Goal: Task Accomplishment & Management: Use online tool/utility

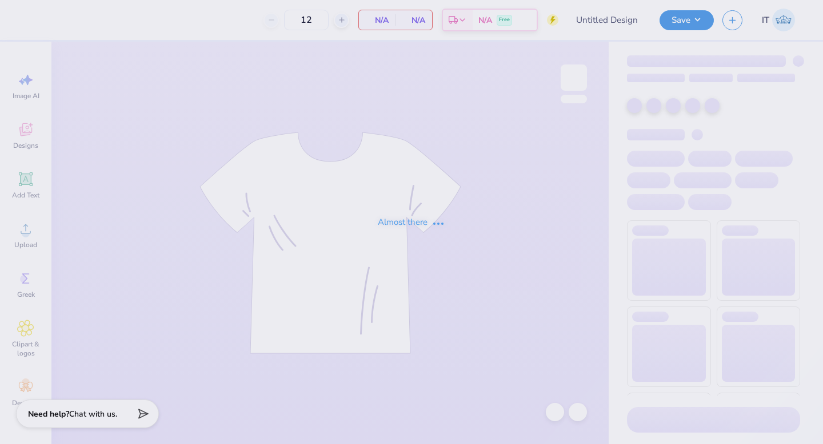
type input "UT Tennis Tee 1"
type input "50"
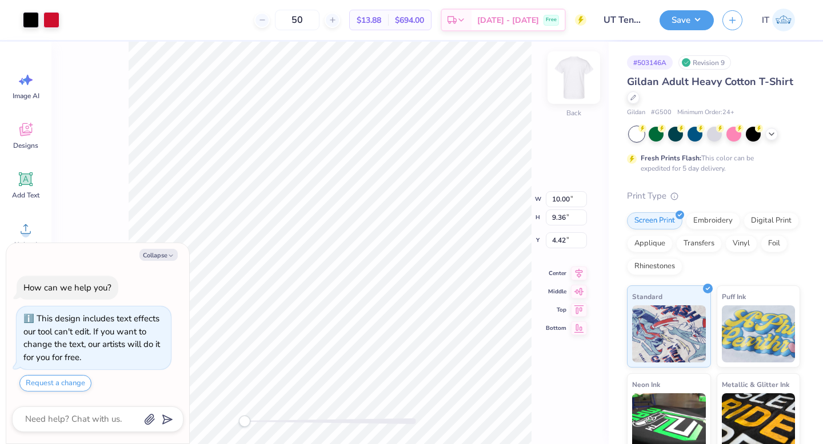
click at [574, 74] on img at bounding box center [574, 78] width 46 height 46
type textarea "x"
type input "8.04"
type input "1.26"
type input "13.15"
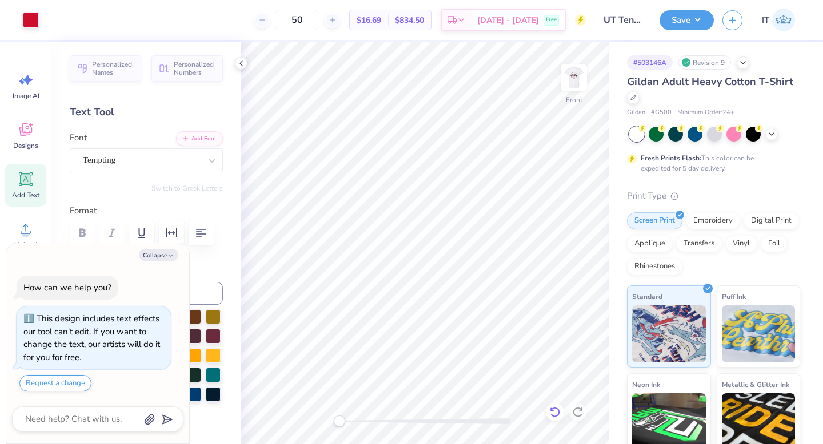
click at [550, 407] on icon at bounding box center [554, 412] width 11 height 11
type textarea "x"
type input "7.48"
type input "1.17"
type input "14.77"
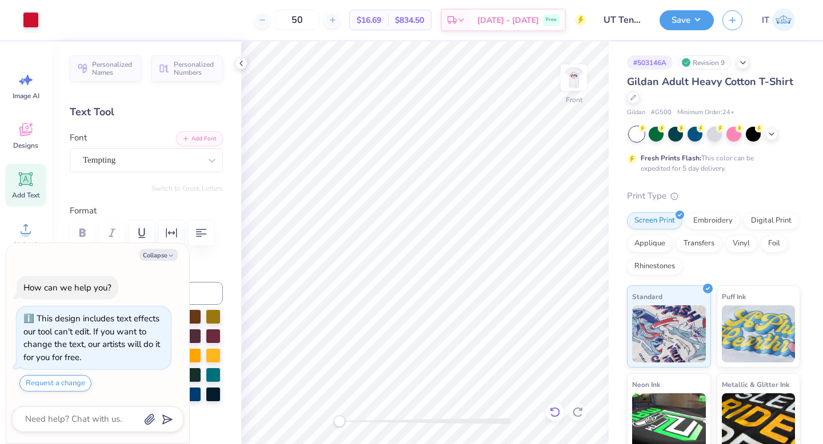
click at [555, 412] on icon at bounding box center [554, 412] width 11 height 11
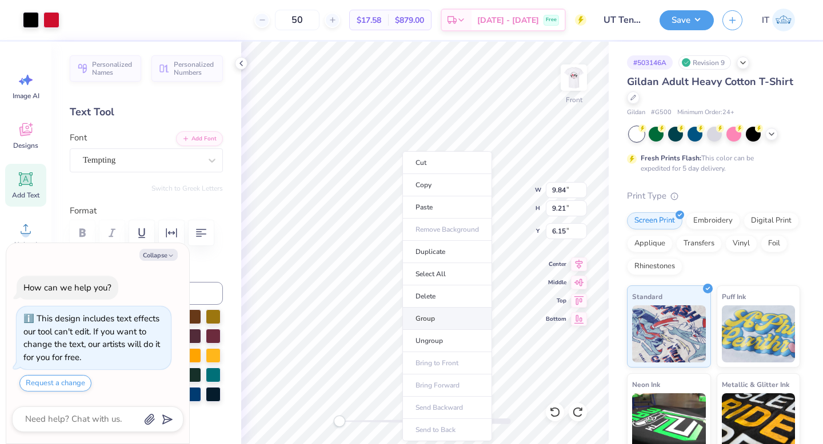
click at [440, 322] on li "Group" at bounding box center [447, 319] width 90 height 22
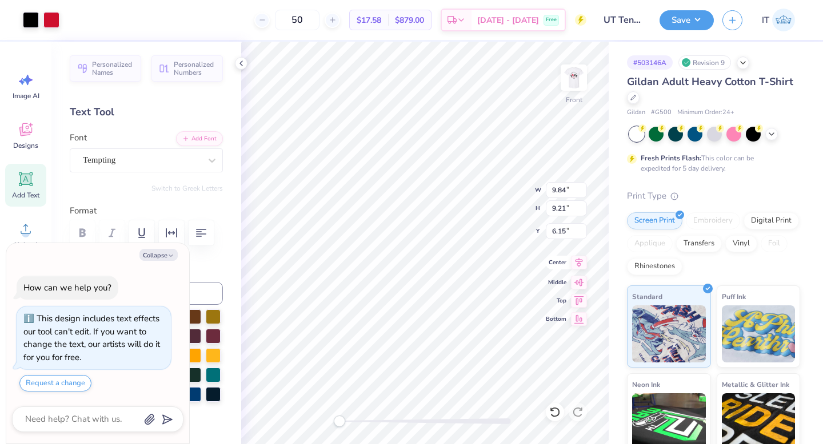
click at [579, 264] on icon at bounding box center [579, 263] width 16 height 14
click at [572, 261] on icon at bounding box center [579, 263] width 16 height 14
click at [563, 86] on img at bounding box center [574, 78] width 46 height 46
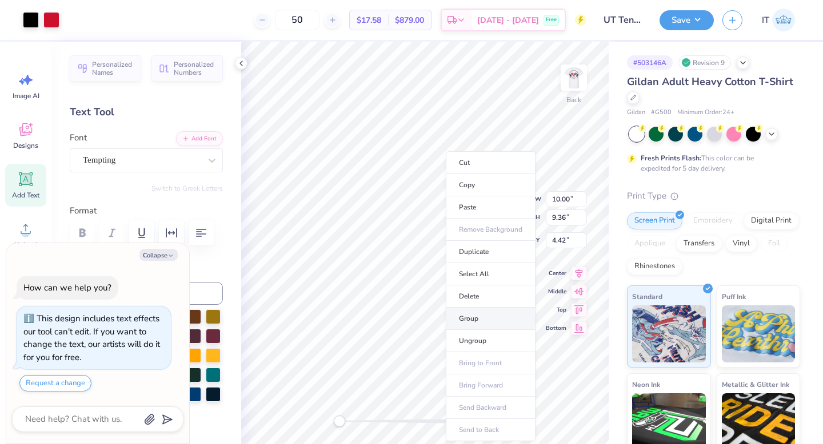
click at [470, 314] on li "Group" at bounding box center [491, 319] width 90 height 22
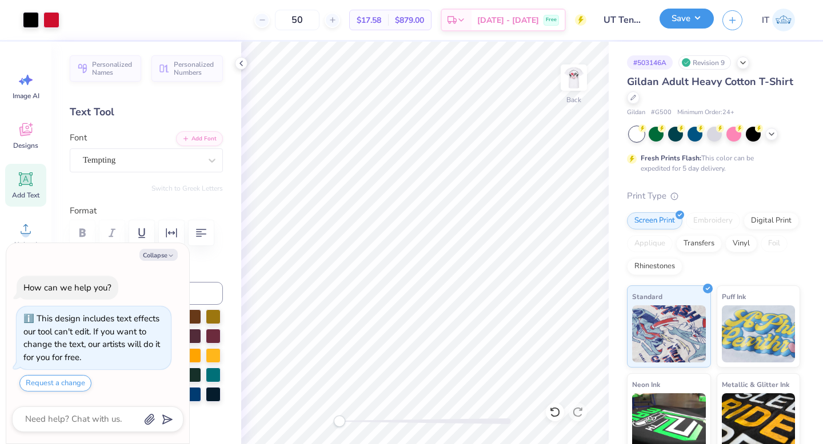
click at [677, 20] on button "Save" at bounding box center [686, 19] width 54 height 20
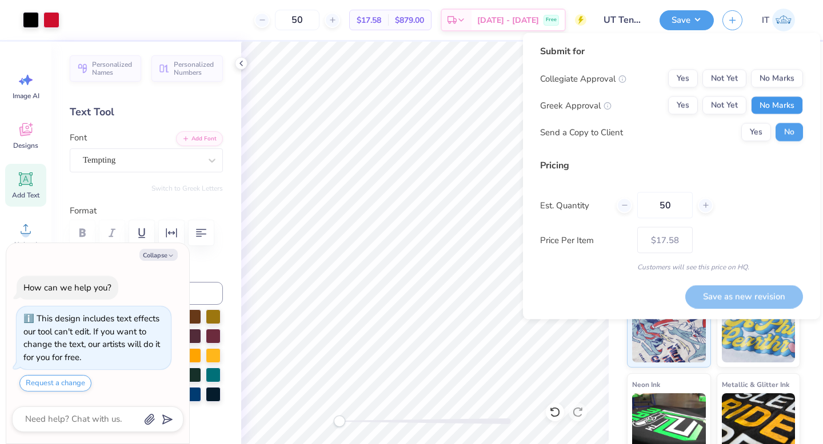
click at [771, 102] on button "No Marks" at bounding box center [777, 106] width 52 height 18
click at [693, 76] on button "Yes" at bounding box center [683, 79] width 30 height 18
click at [721, 302] on button "Save as new revision" at bounding box center [744, 296] width 118 height 23
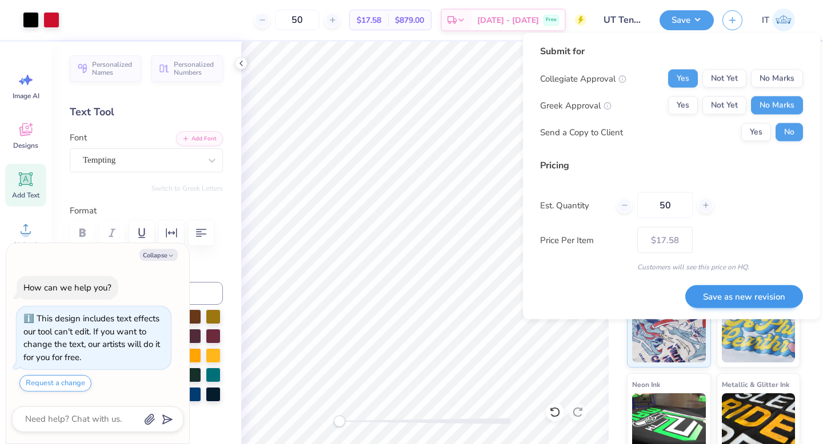
type textarea "x"
type input "– –"
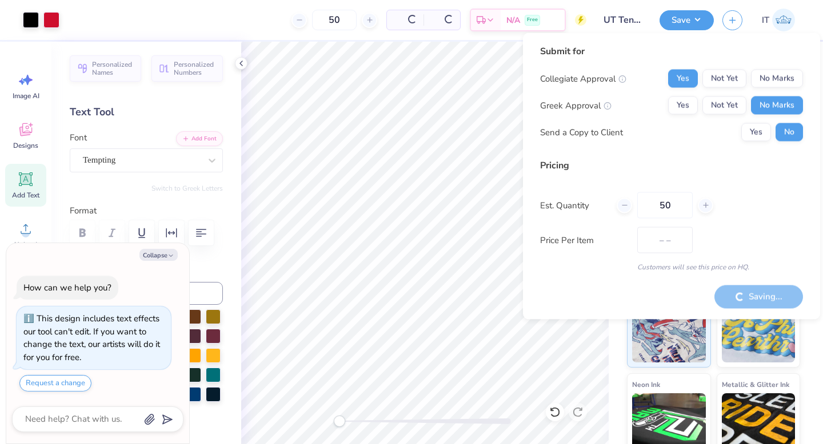
type textarea "x"
type input "$17.58"
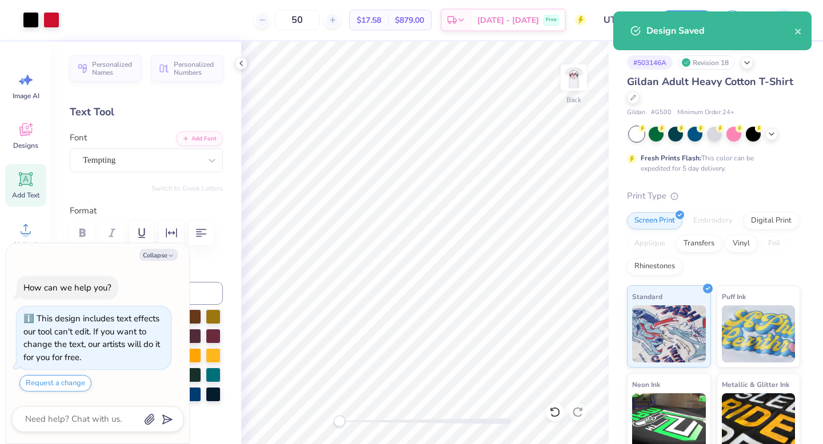
type textarea "x"
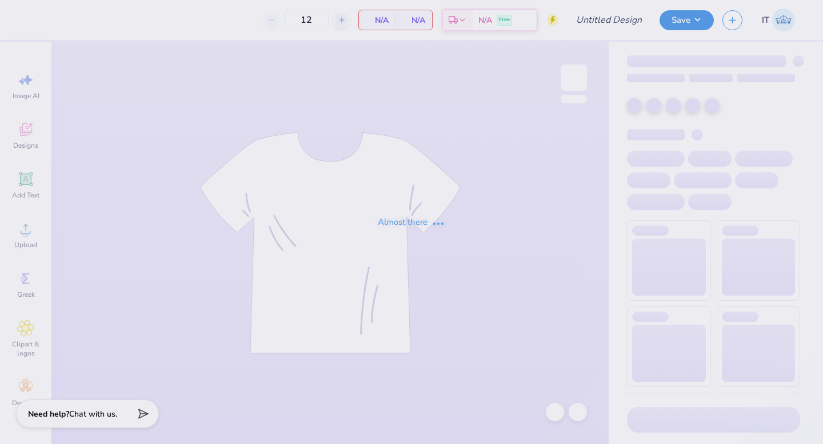
type input "UT Tennis Tee 1"
type input "50"
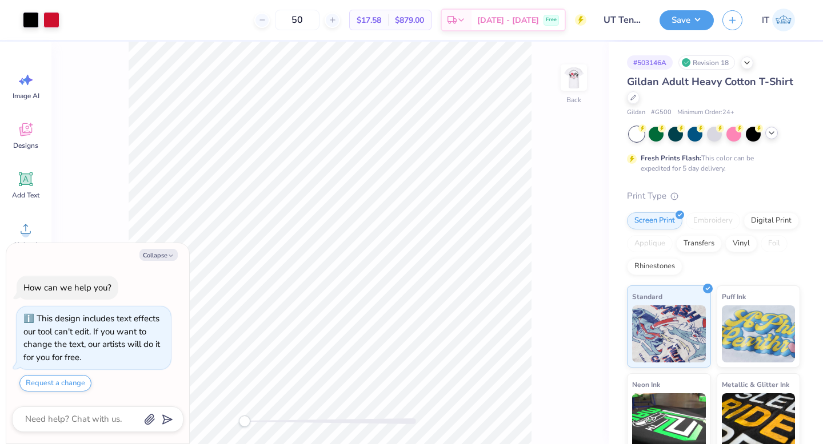
click at [772, 135] on icon at bounding box center [771, 133] width 9 height 9
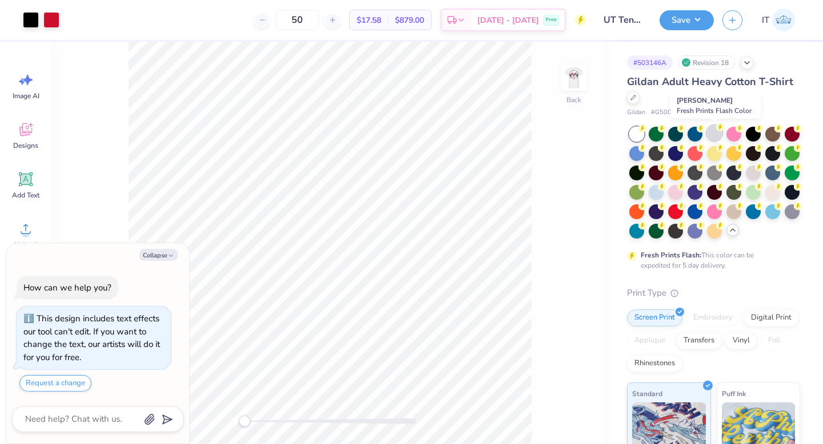
click at [712, 134] on div at bounding box center [714, 133] width 15 height 15
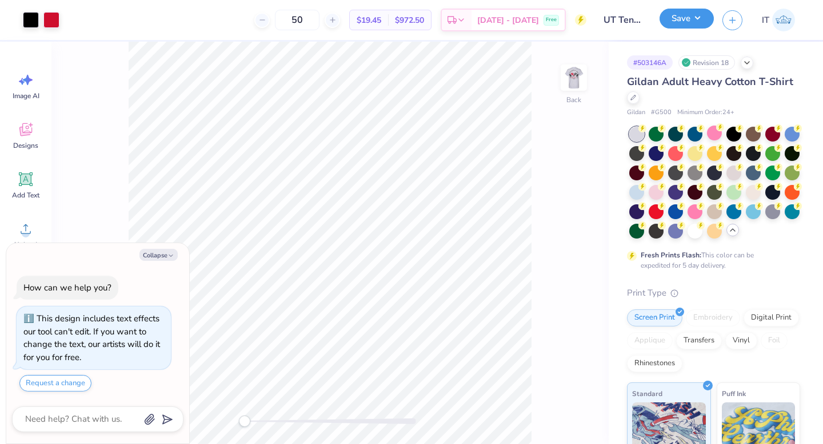
click at [672, 19] on button "Save" at bounding box center [686, 19] width 54 height 20
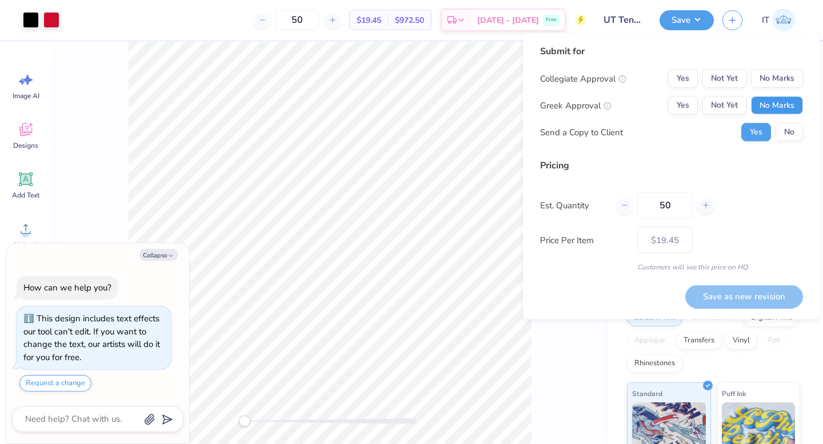
click at [767, 105] on button "No Marks" at bounding box center [777, 106] width 52 height 18
click at [693, 75] on button "Yes" at bounding box center [683, 79] width 30 height 18
click at [741, 291] on button "Save as new revision" at bounding box center [744, 296] width 118 height 23
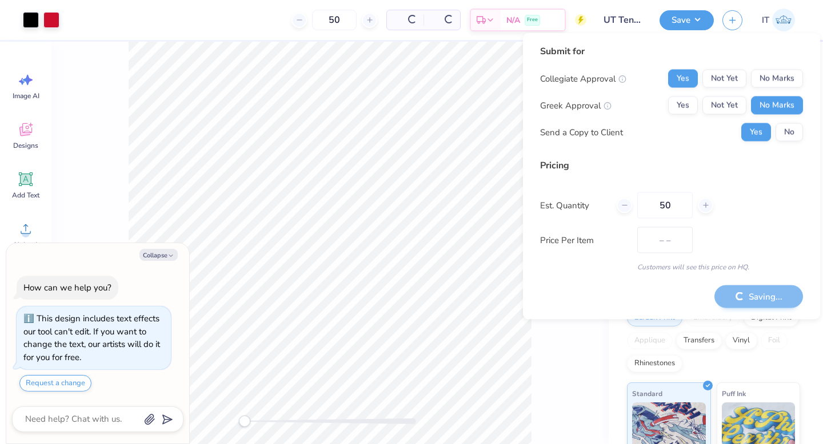
type textarea "x"
type input "– –"
type textarea "x"
type input "$19.45"
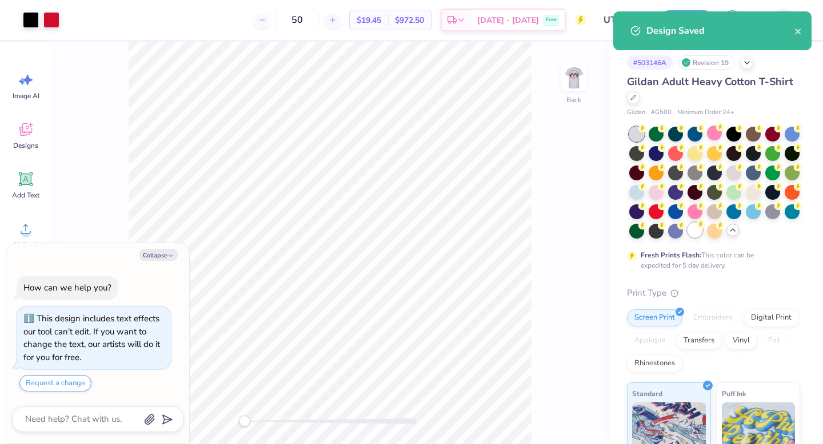
click at [696, 235] on div at bounding box center [694, 230] width 15 height 15
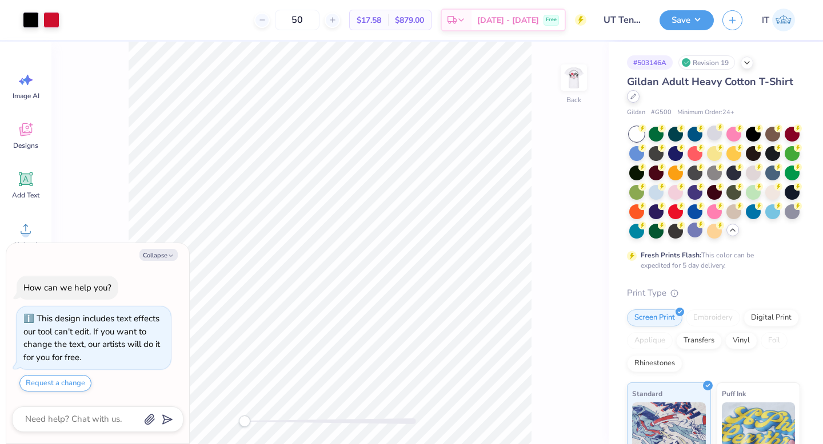
click at [633, 101] on div at bounding box center [633, 96] width 13 height 13
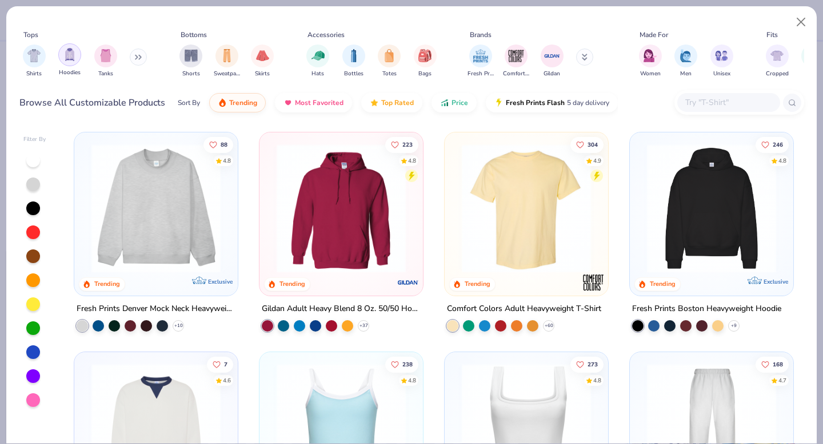
click at [69, 54] on img "filter for Hoodies" at bounding box center [69, 54] width 13 height 13
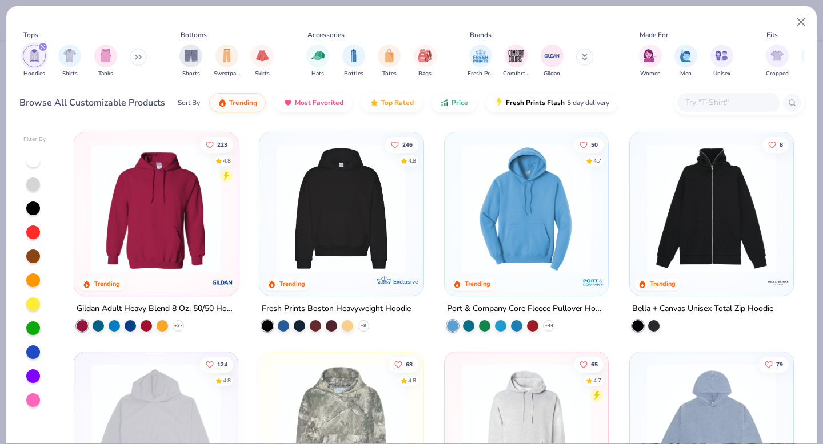
click at [161, 173] on img at bounding box center [156, 208] width 141 height 129
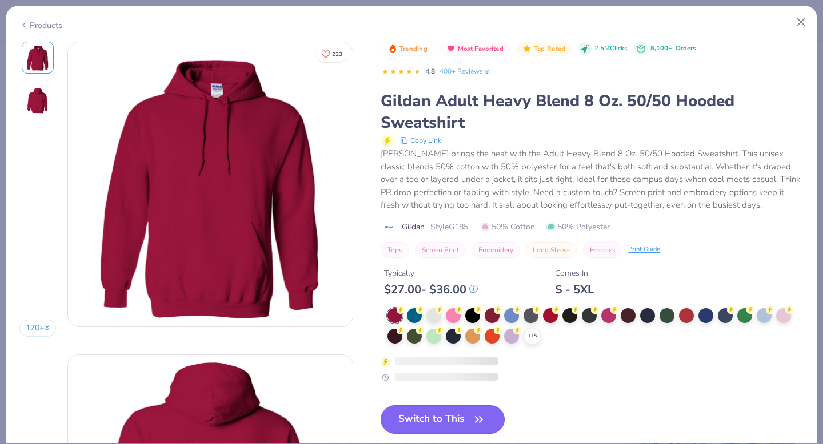
click at [454, 408] on button "Switch to This" at bounding box center [442, 420] width 124 height 29
click at [455, 417] on button "Switch to This" at bounding box center [442, 420] width 124 height 29
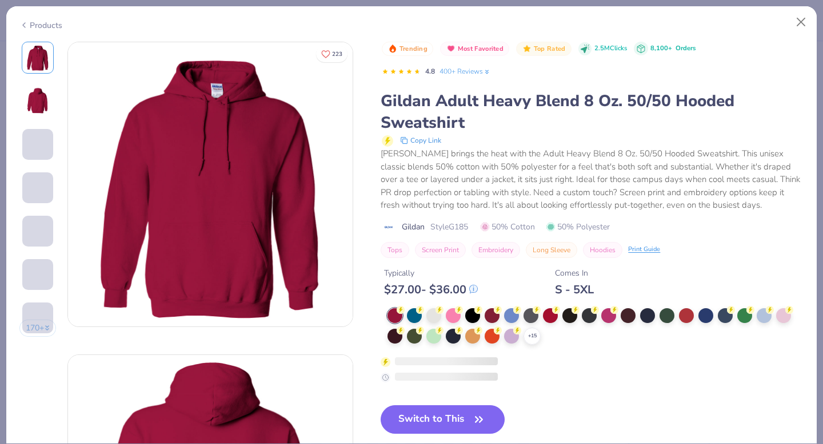
click at [463, 420] on button "Switch to This" at bounding box center [442, 420] width 124 height 29
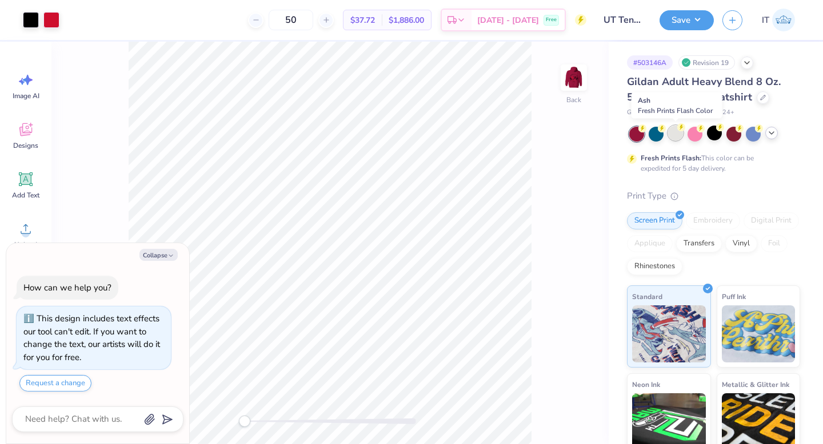
click at [674, 130] on div at bounding box center [675, 133] width 15 height 15
click at [583, 77] on img at bounding box center [574, 78] width 46 height 46
click at [576, 79] on img at bounding box center [574, 78] width 46 height 46
click at [681, 18] on button "Save" at bounding box center [686, 19] width 54 height 20
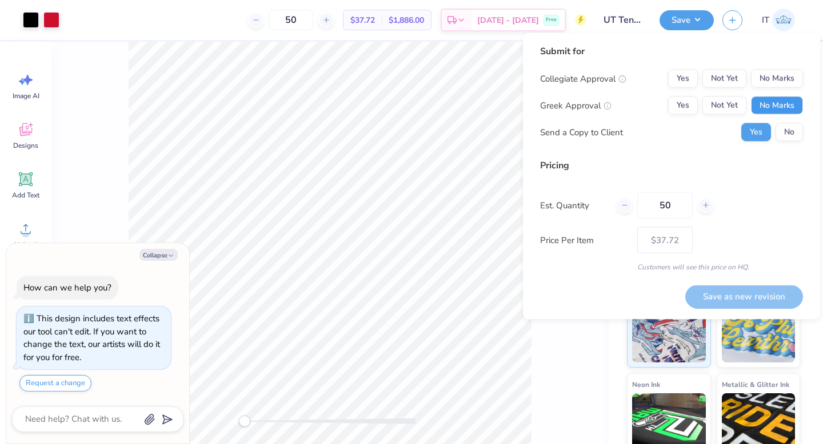
click at [770, 105] on button "No Marks" at bounding box center [777, 106] width 52 height 18
click at [679, 75] on button "Yes" at bounding box center [683, 79] width 30 height 18
click at [732, 295] on button "Save as new revision" at bounding box center [744, 296] width 118 height 23
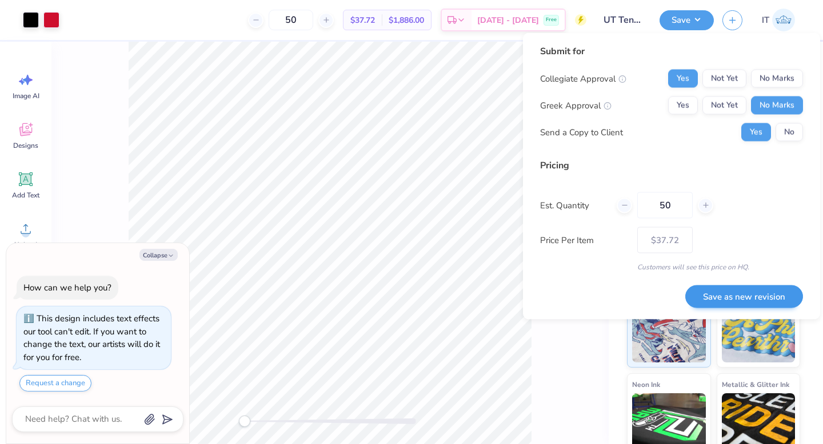
type textarea "x"
type input "– –"
type textarea "x"
type input "$37.72"
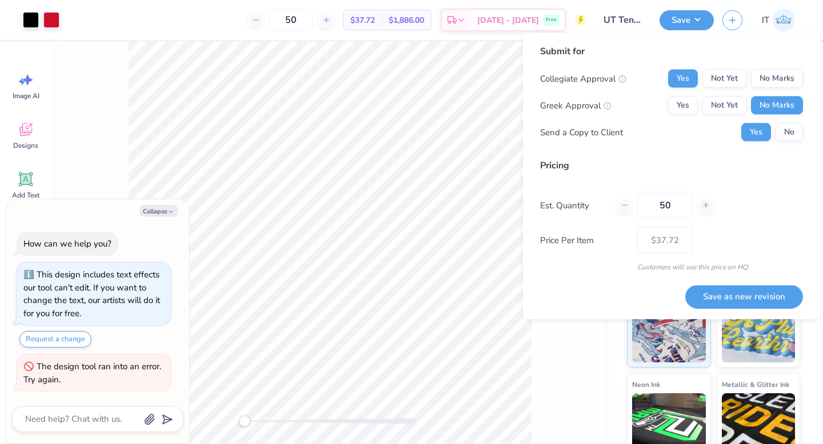
click at [599, 338] on div "Back" at bounding box center [329, 243] width 557 height 403
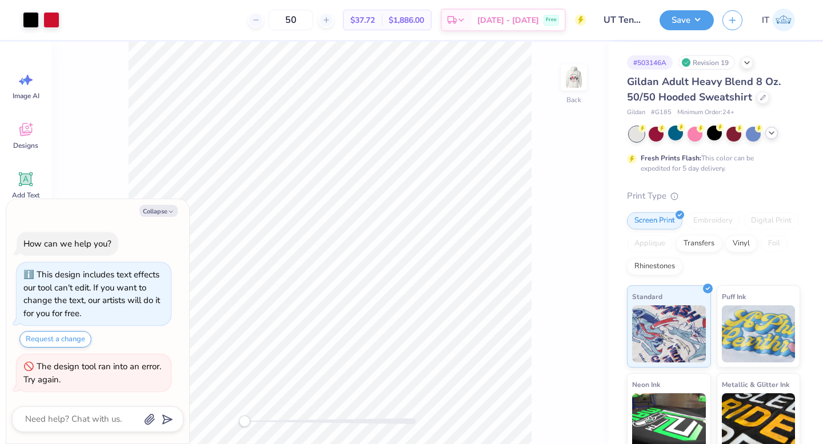
click at [770, 133] on polyline at bounding box center [771, 133] width 5 height 2
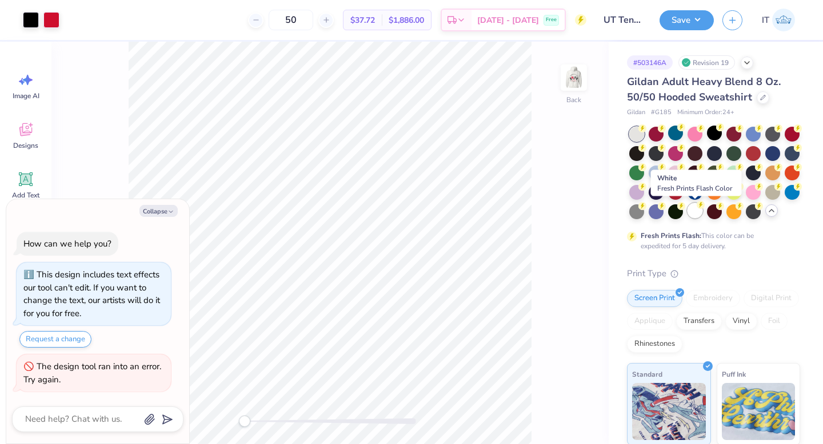
click at [692, 207] on div at bounding box center [694, 210] width 15 height 15
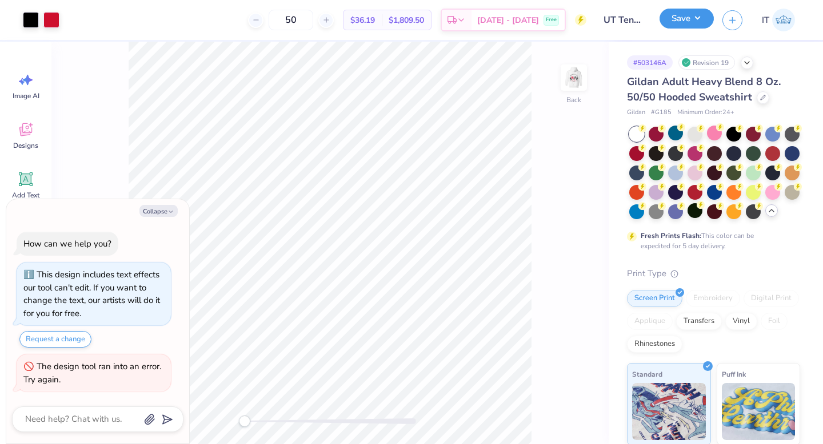
click at [669, 22] on button "Save" at bounding box center [686, 19] width 54 height 20
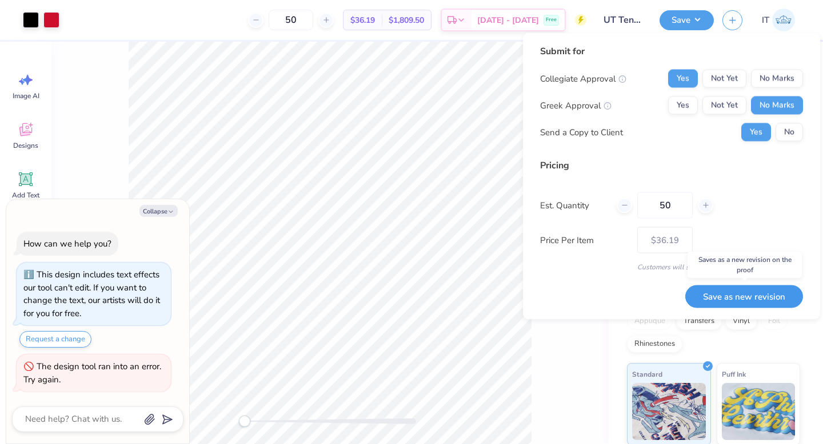
click at [736, 298] on button "Save as new revision" at bounding box center [744, 296] width 118 height 23
type textarea "x"
type input "– –"
type textarea "x"
type input "$36.19"
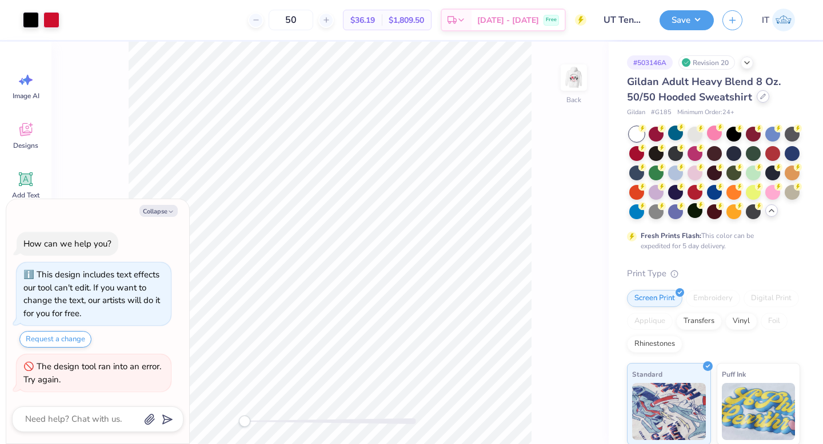
click at [762, 99] on icon at bounding box center [763, 97] width 6 height 6
type textarea "x"
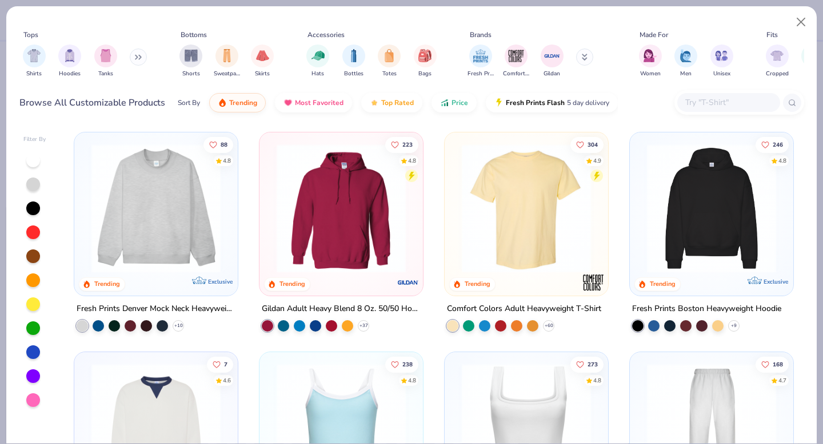
click at [719, 92] on div at bounding box center [739, 102] width 130 height 25
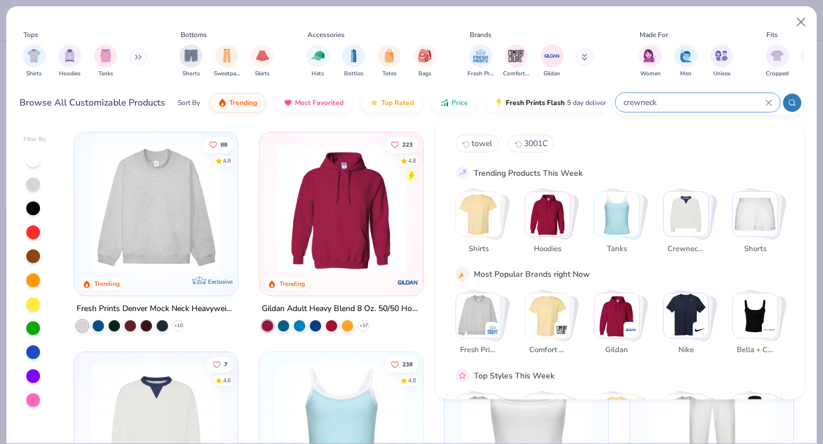
type input "crewneck"
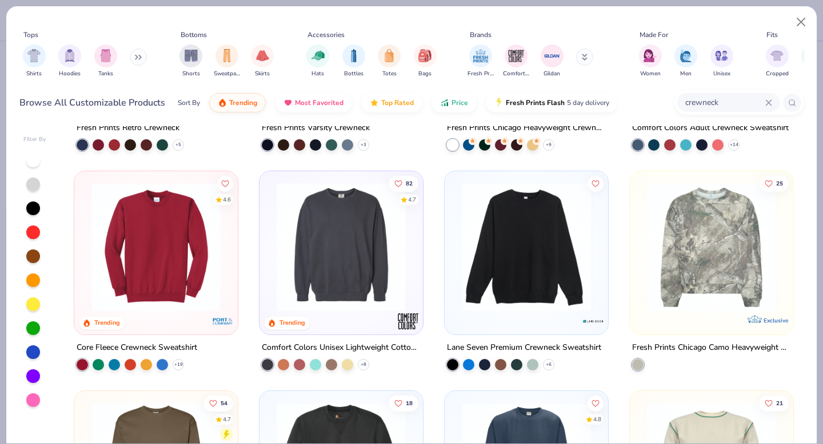
scroll to position [183, 0]
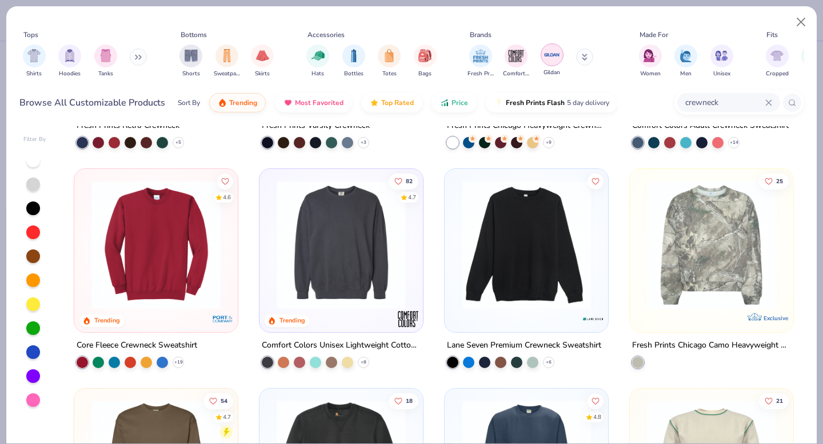
click at [558, 57] on img "filter for Gildan" at bounding box center [551, 54] width 17 height 17
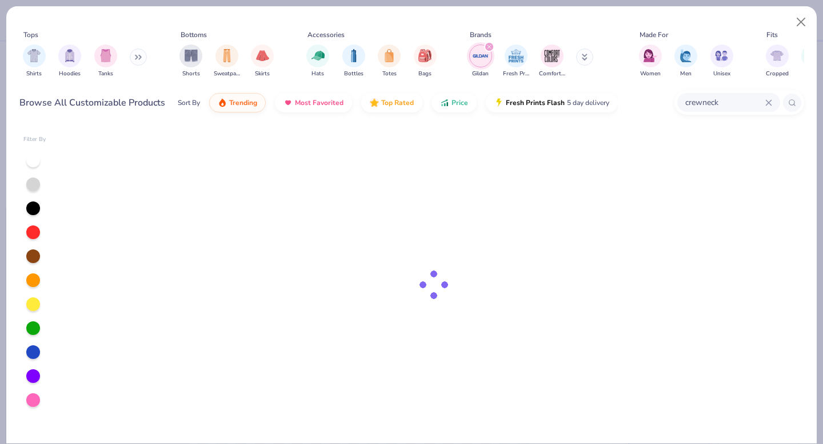
type textarea "x"
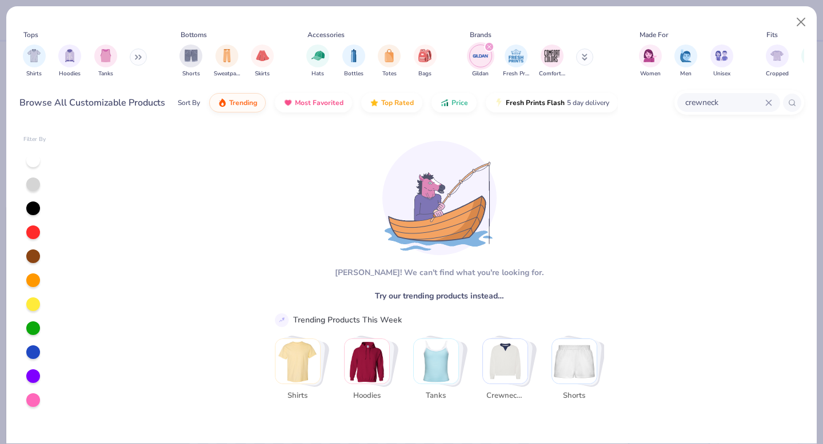
click at [771, 102] on icon at bounding box center [768, 102] width 7 height 7
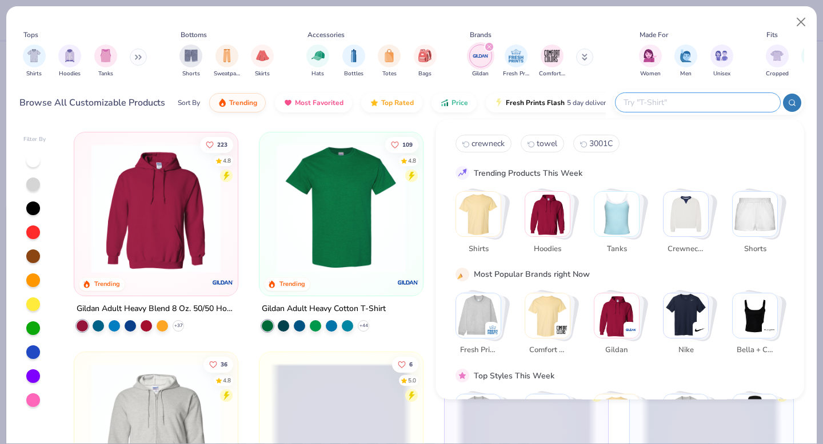
click at [271, 114] on div "Sort By Trending Most Favorited Top Rated Price Fresh Prints Flash 5 day delive…" at bounding box center [392, 103] width 428 height 32
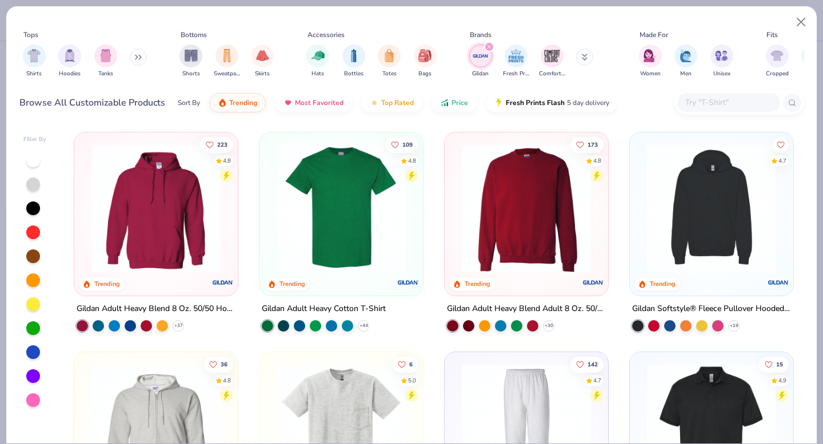
click at [539, 163] on img at bounding box center [526, 208] width 141 height 129
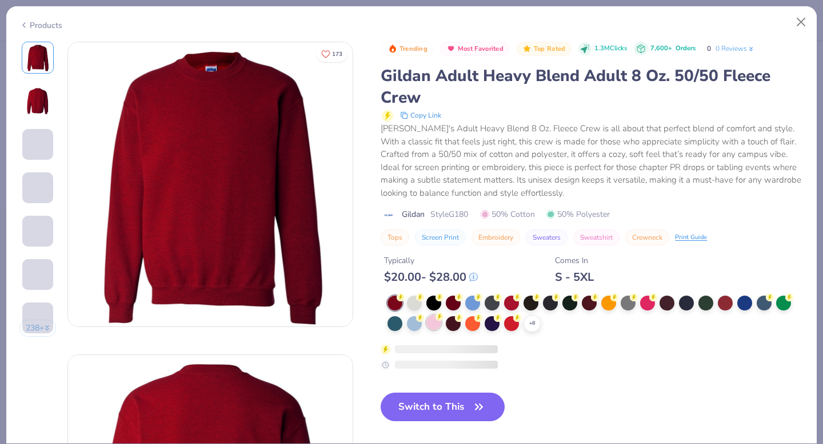
click at [409, 302] on div at bounding box center [414, 303] width 15 height 15
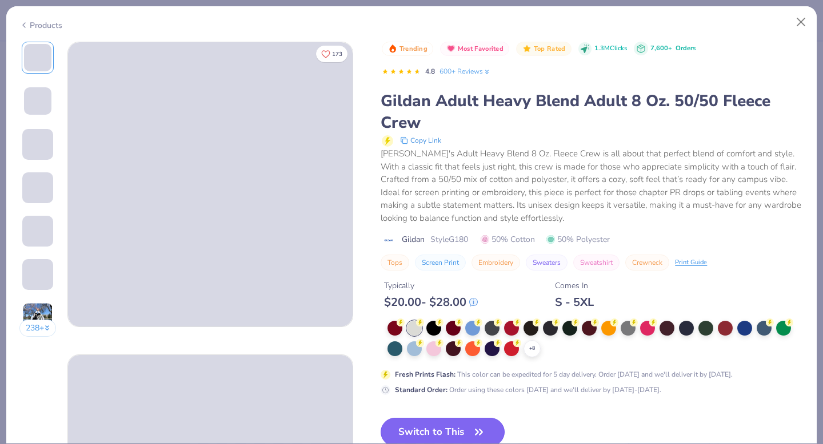
scroll to position [33, 0]
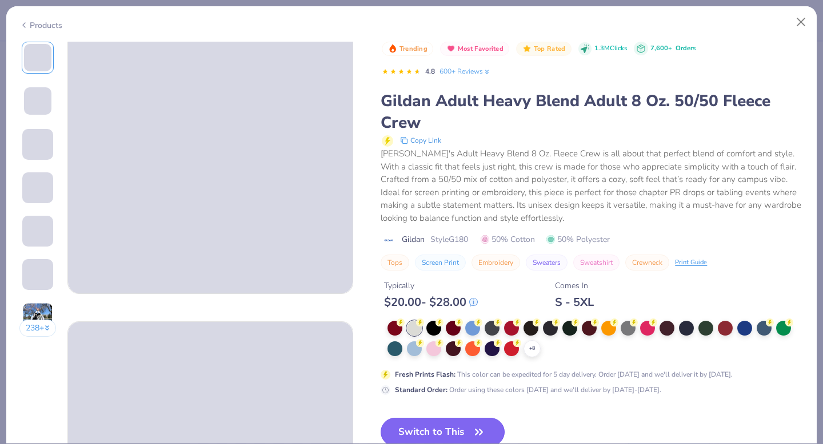
click at [432, 430] on button "Switch to This" at bounding box center [442, 432] width 124 height 29
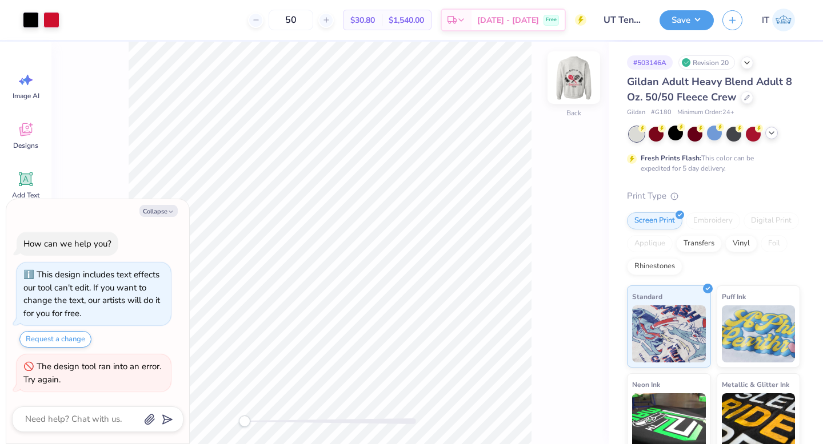
click at [579, 80] on img at bounding box center [574, 78] width 46 height 46
click at [579, 80] on img at bounding box center [573, 77] width 23 height 23
type textarea "x"
type input "3.93"
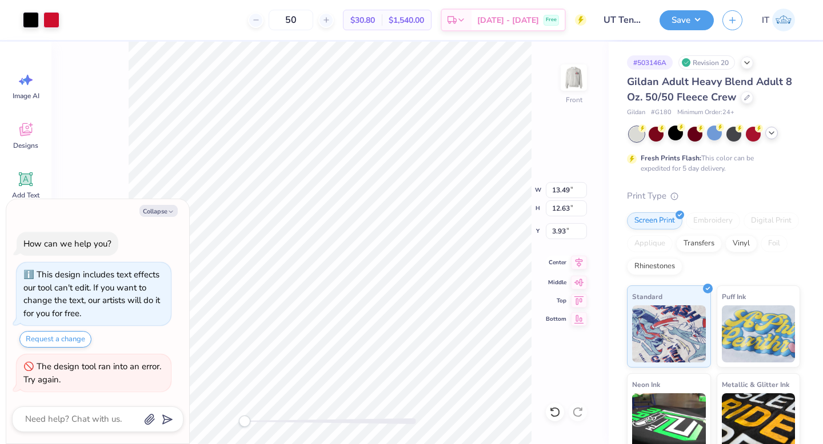
click at [579, 263] on icon at bounding box center [579, 263] width 16 height 14
click at [571, 86] on img at bounding box center [574, 78] width 46 height 46
type textarea "x"
type input "3.38"
click at [684, 25] on button "Save" at bounding box center [686, 19] width 54 height 20
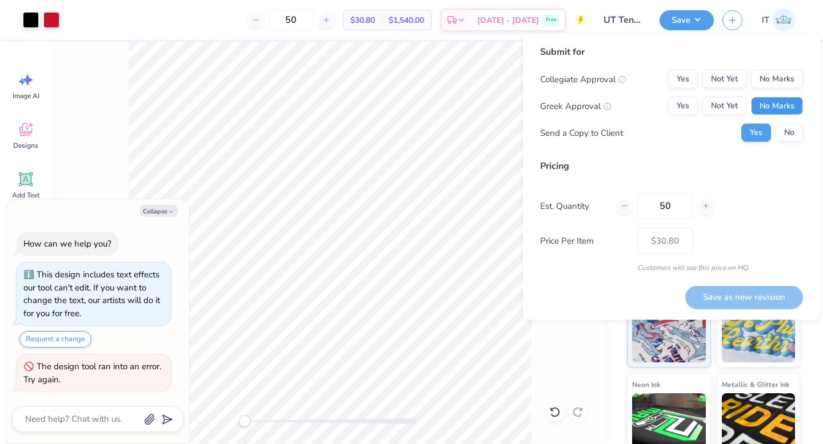
click at [768, 102] on button "No Marks" at bounding box center [777, 106] width 52 height 18
click at [673, 72] on button "Yes" at bounding box center [683, 79] width 30 height 18
click at [717, 292] on button "Save as new revision" at bounding box center [744, 297] width 118 height 23
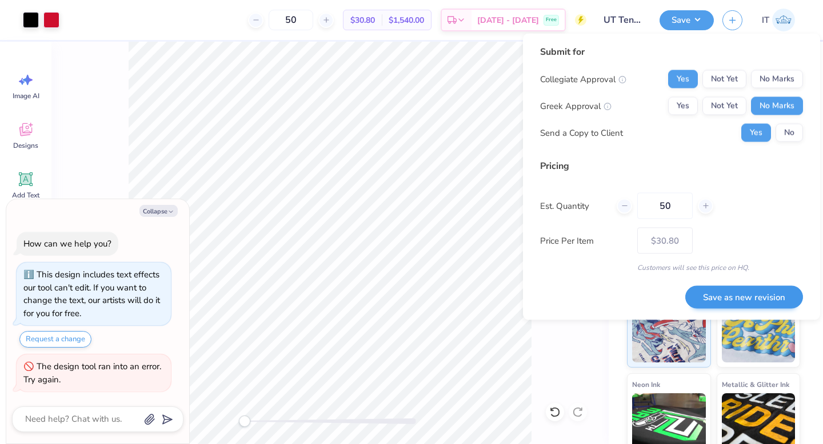
type textarea "x"
type input "– –"
type textarea "x"
type input "$30.80"
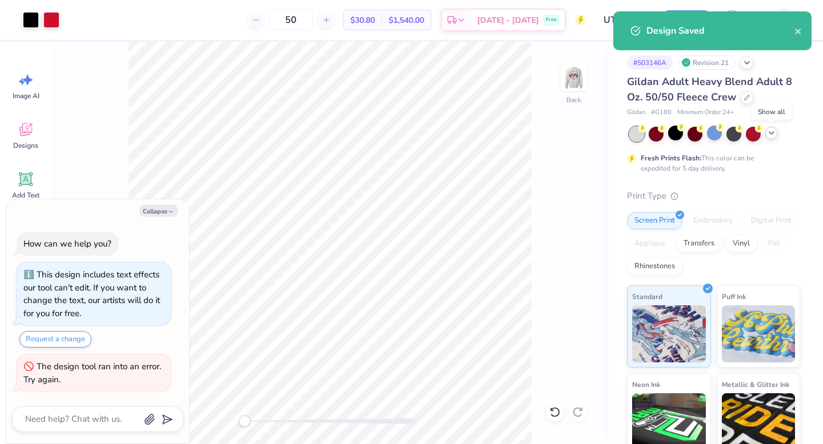
click at [773, 134] on icon at bounding box center [771, 133] width 9 height 9
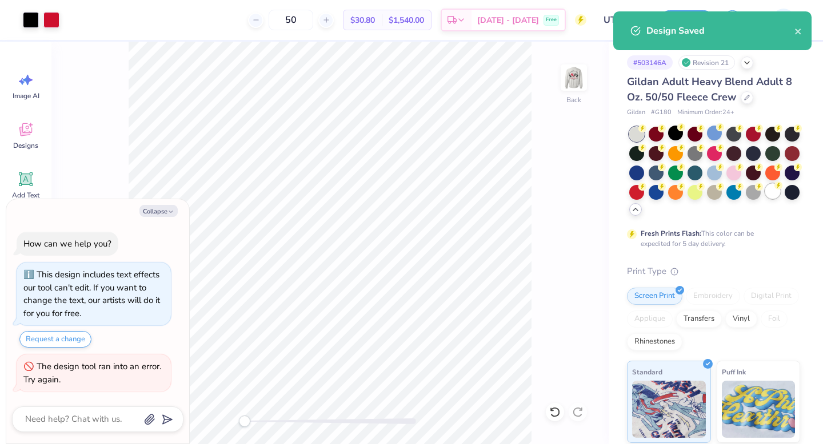
click at [771, 194] on div at bounding box center [772, 191] width 15 height 15
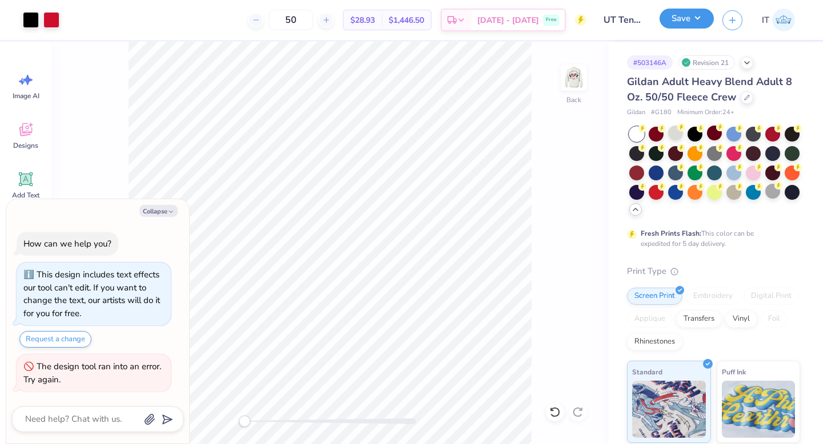
click at [675, 17] on button "Save" at bounding box center [686, 19] width 54 height 20
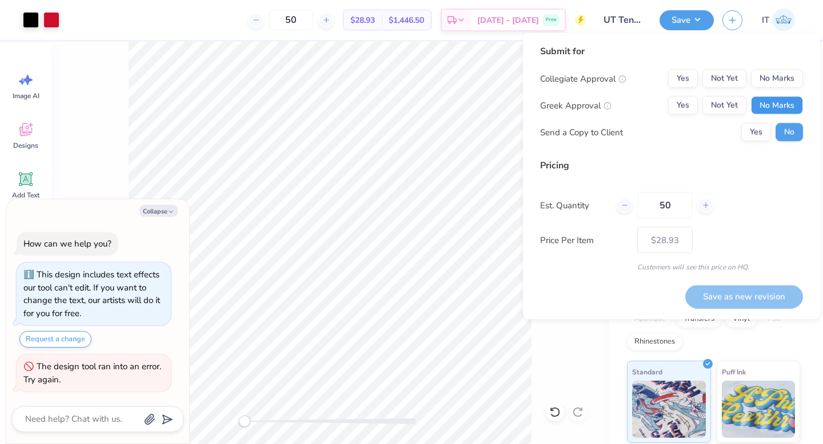
click at [772, 104] on button "No Marks" at bounding box center [777, 106] width 52 height 18
click at [682, 74] on button "Yes" at bounding box center [683, 79] width 30 height 18
click at [724, 300] on button "Save as new revision" at bounding box center [744, 296] width 118 height 23
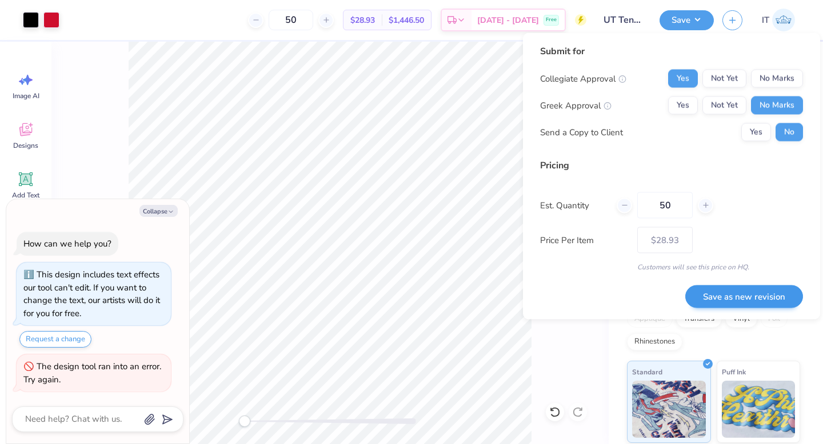
type textarea "x"
type input "– –"
type textarea "x"
type input "$28.93"
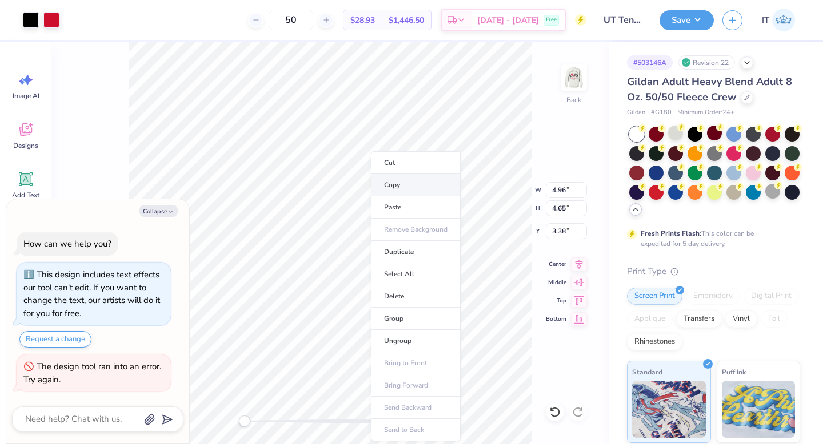
click at [402, 190] on li "Copy" at bounding box center [416, 185] width 90 height 22
type textarea "x"
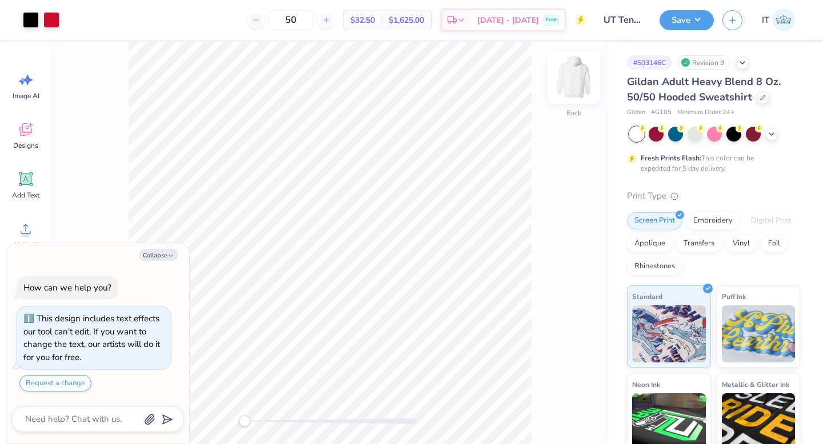
click at [575, 73] on img at bounding box center [574, 78] width 46 height 46
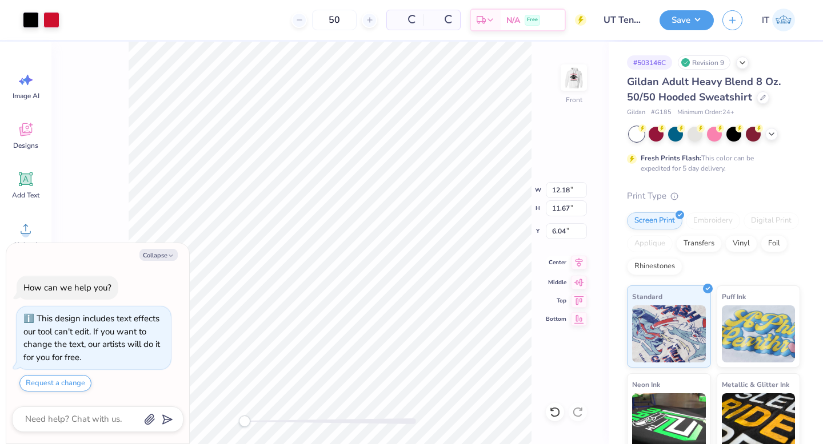
click at [578, 261] on icon at bounding box center [579, 263] width 16 height 14
click at [582, 266] on icon at bounding box center [579, 263] width 16 height 14
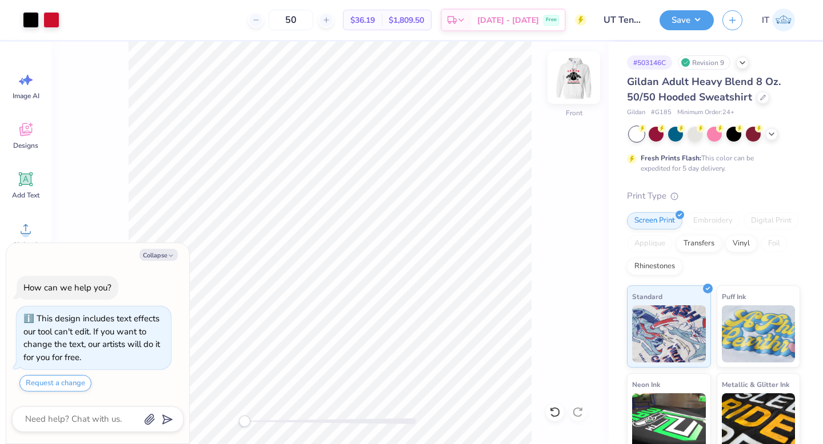
click at [582, 81] on img at bounding box center [574, 78] width 46 height 46
click at [674, 22] on button "Save" at bounding box center [686, 19] width 54 height 20
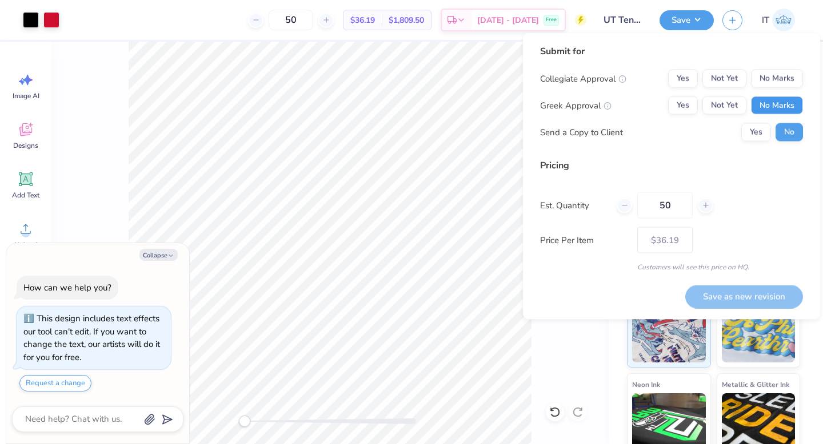
click at [775, 103] on button "No Marks" at bounding box center [777, 106] width 52 height 18
click at [677, 74] on button "Yes" at bounding box center [683, 79] width 30 height 18
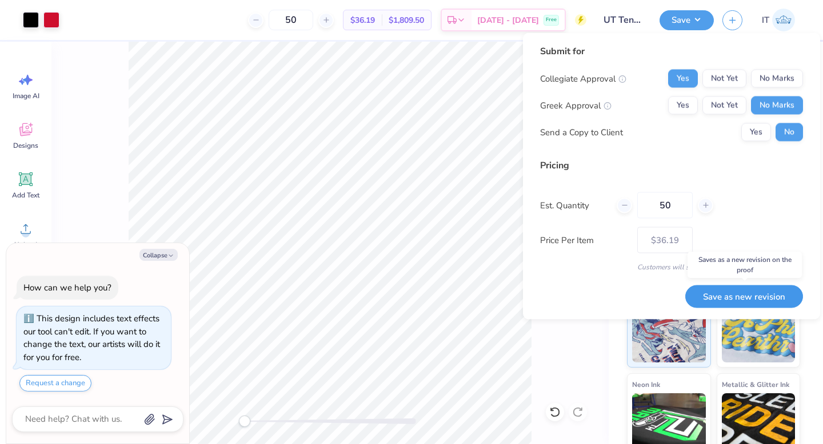
click at [724, 299] on button "Save as new revision" at bounding box center [744, 296] width 118 height 23
type textarea "x"
type input "– –"
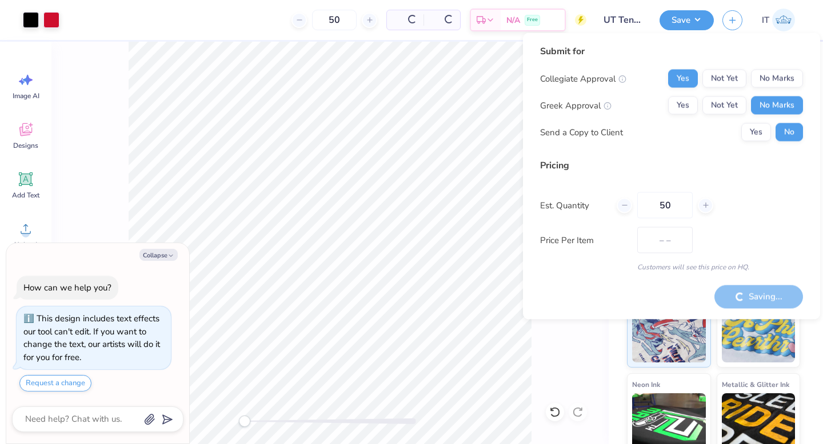
type textarea "x"
type input "$36.19"
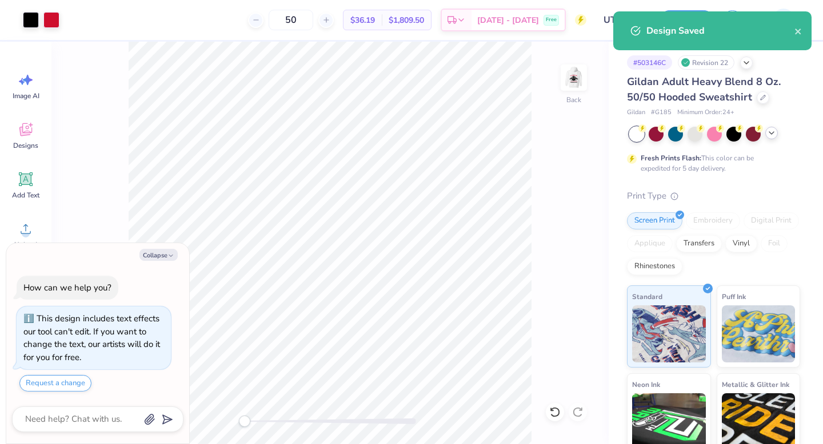
click at [772, 134] on icon at bounding box center [771, 133] width 9 height 9
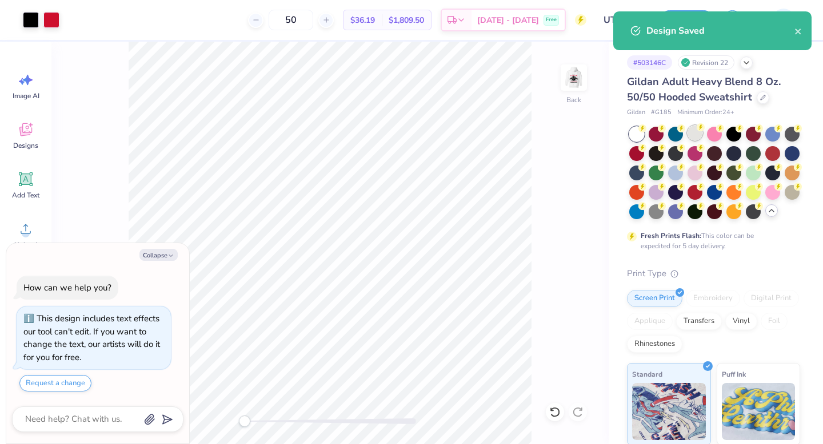
click at [696, 135] on div at bounding box center [694, 133] width 15 height 15
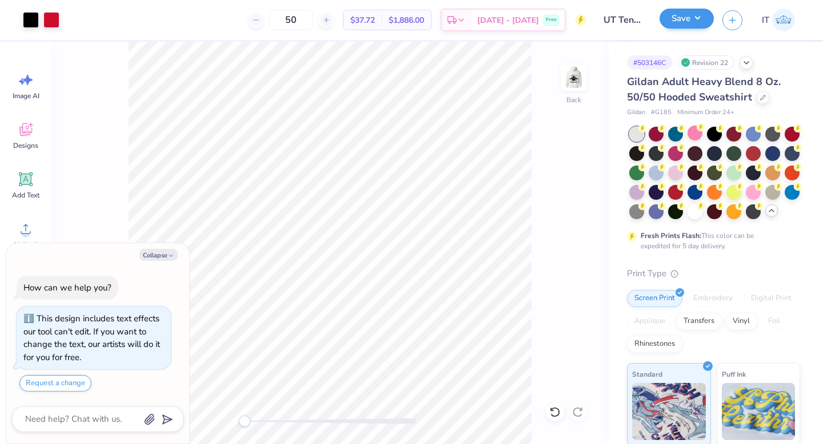
click at [671, 29] on div "Save" at bounding box center [686, 20] width 54 height 20
click at [672, 18] on button "Save" at bounding box center [686, 19] width 54 height 20
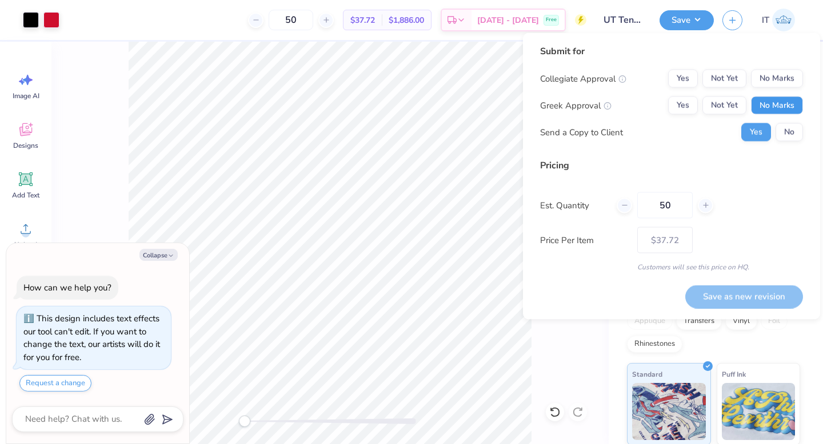
click at [759, 107] on button "No Marks" at bounding box center [777, 106] width 52 height 18
click at [680, 71] on button "Yes" at bounding box center [683, 79] width 30 height 18
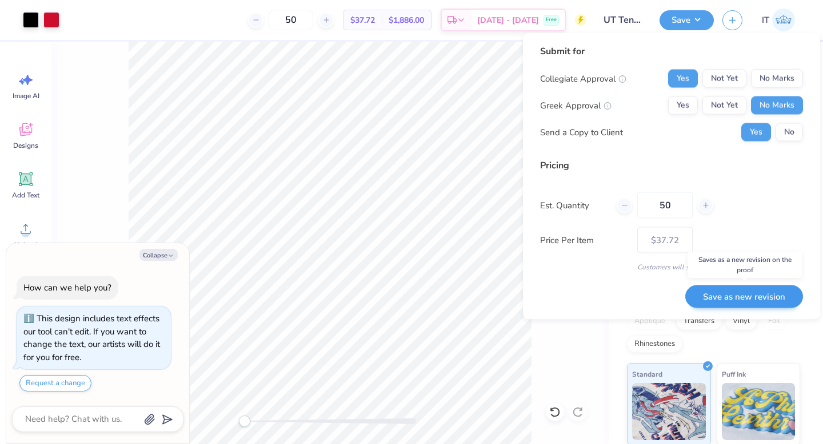
click at [749, 294] on button "Save as new revision" at bounding box center [744, 296] width 118 height 23
type textarea "x"
type input "– –"
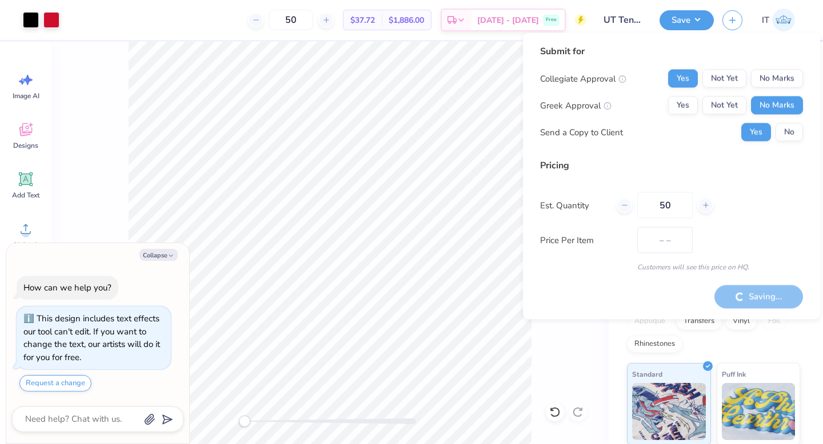
type textarea "x"
type input "$37.72"
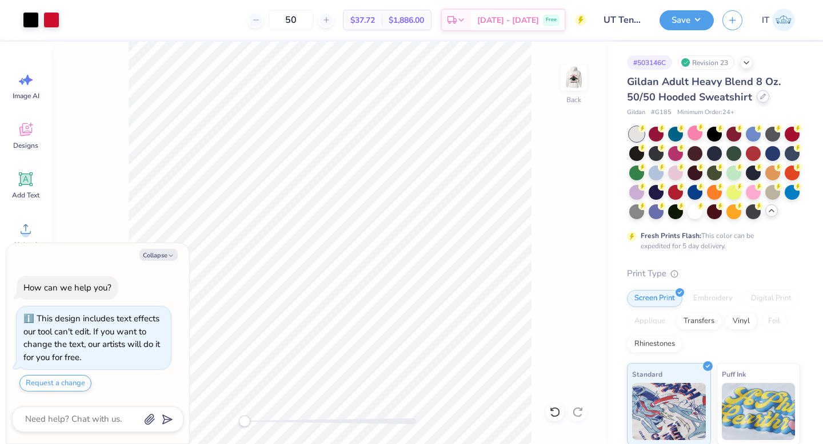
click at [761, 97] on icon at bounding box center [763, 97] width 6 height 6
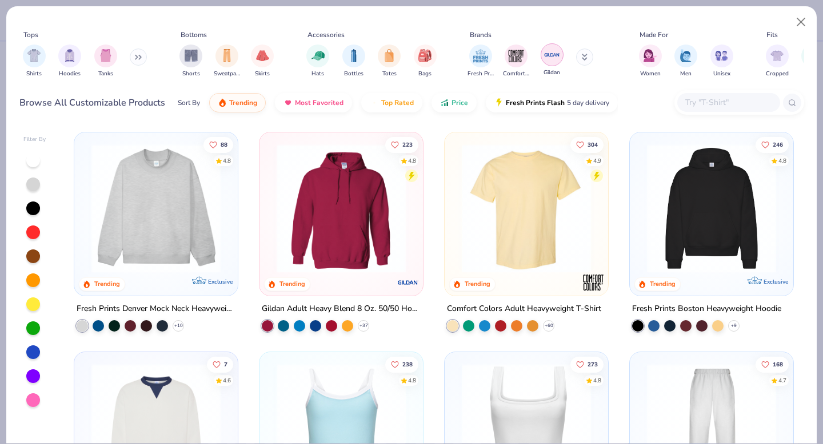
click at [555, 50] on img "filter for Gildan" at bounding box center [551, 54] width 17 height 17
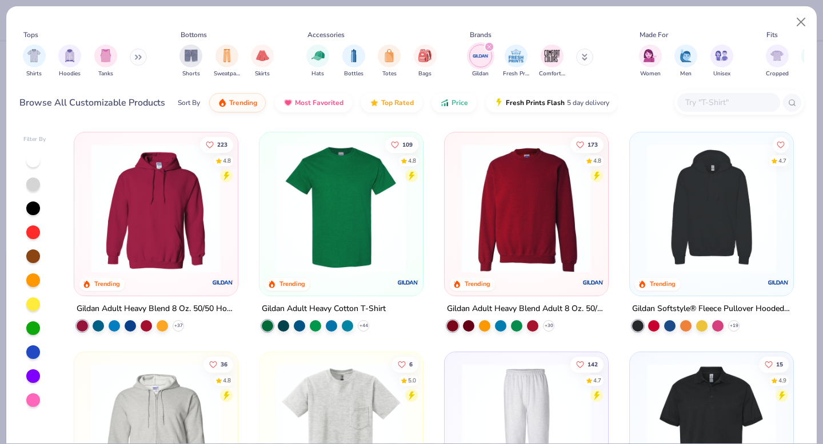
click at [490, 219] on img at bounding box center [526, 208] width 141 height 129
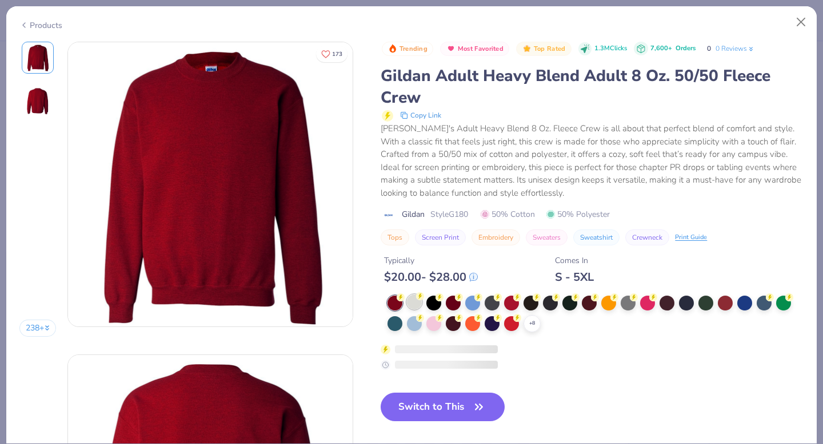
click at [412, 299] on div at bounding box center [414, 302] width 15 height 15
click at [413, 302] on div "Trending Most Favorited Top Rated 1.3M Clicks 7,600+ Orders 0 0 Reviews Gildan …" at bounding box center [591, 206] width 423 height 329
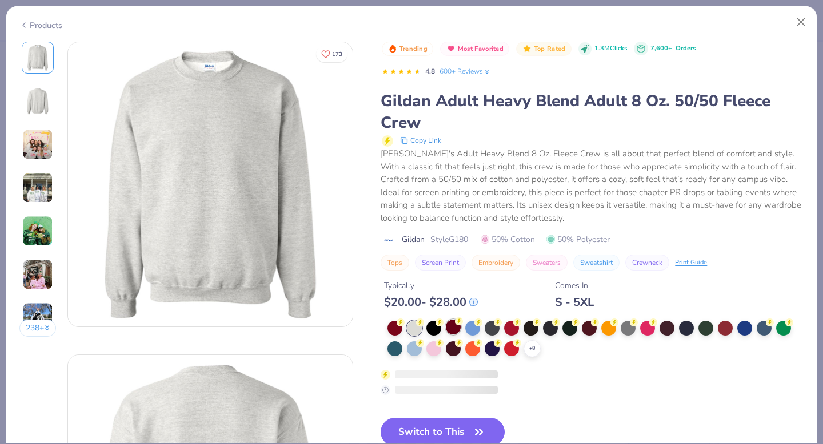
click at [439, 432] on button "Switch to This" at bounding box center [442, 432] width 124 height 29
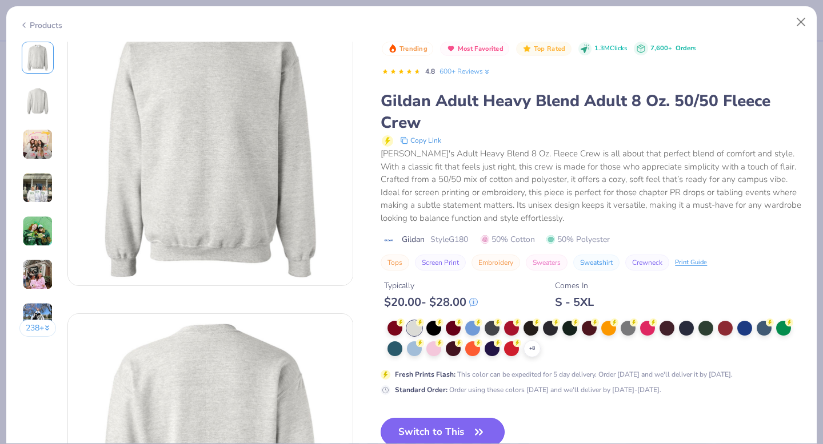
click at [425, 422] on button "Switch to This" at bounding box center [442, 432] width 124 height 29
click at [463, 426] on button "Switch to This" at bounding box center [442, 432] width 124 height 29
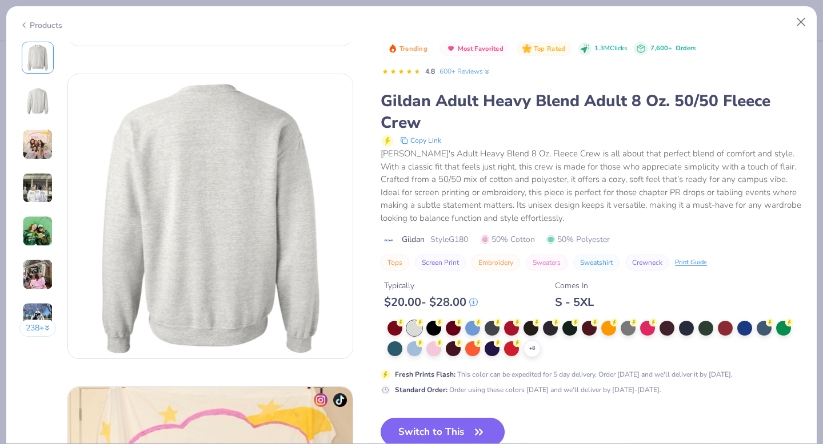
scroll to position [297, 0]
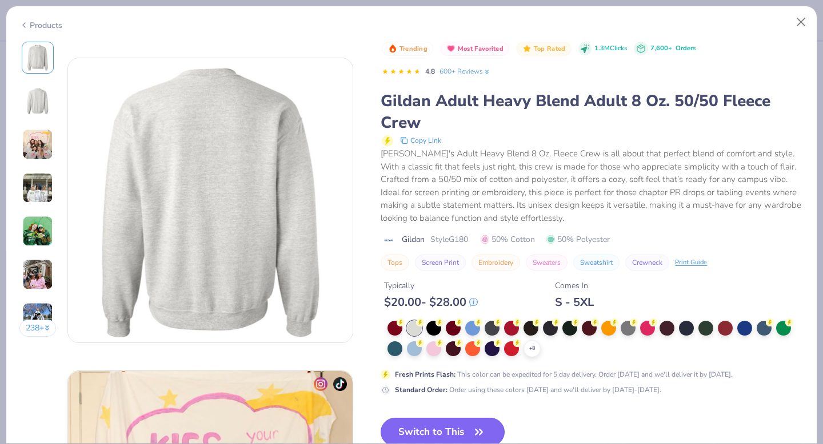
click at [455, 440] on button "Switch to This" at bounding box center [442, 432] width 124 height 29
click at [480, 424] on button "Switch to This" at bounding box center [442, 432] width 124 height 29
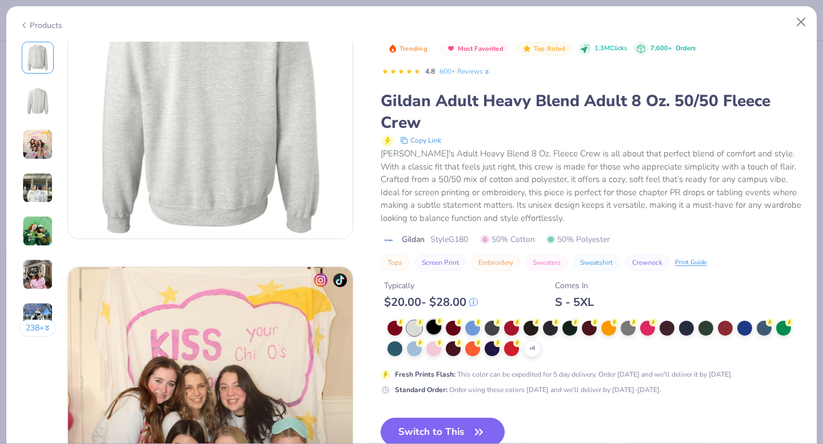
click at [434, 324] on div at bounding box center [433, 327] width 15 height 15
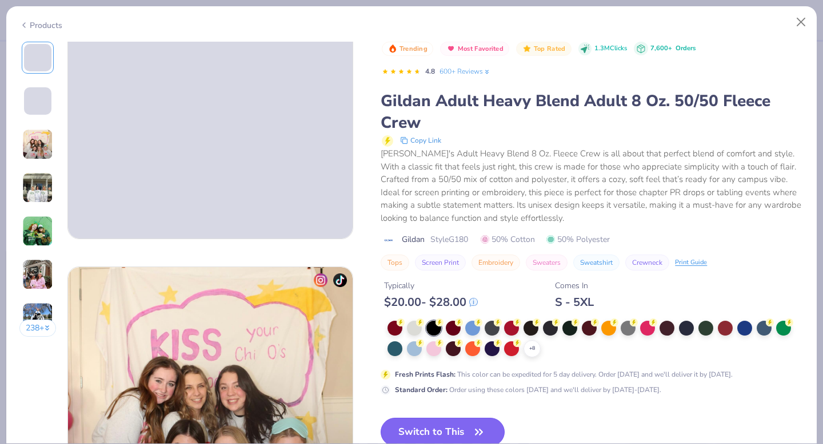
click at [447, 428] on button "Switch to This" at bounding box center [442, 432] width 124 height 29
click at [484, 427] on icon "button" at bounding box center [479, 432] width 16 height 16
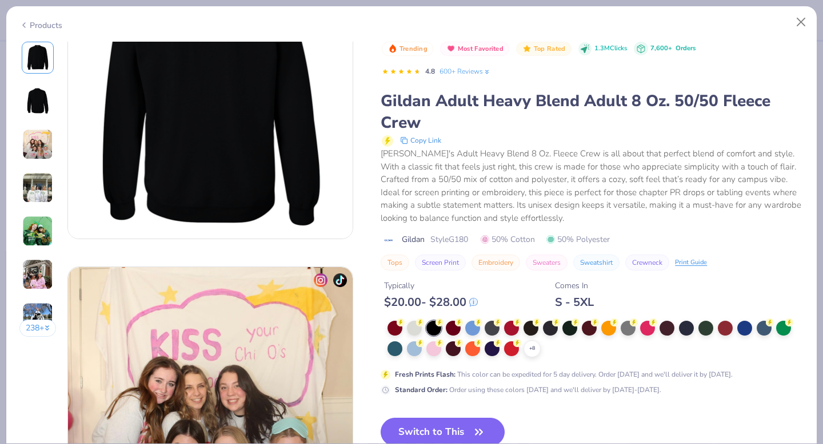
scroll to position [516, 0]
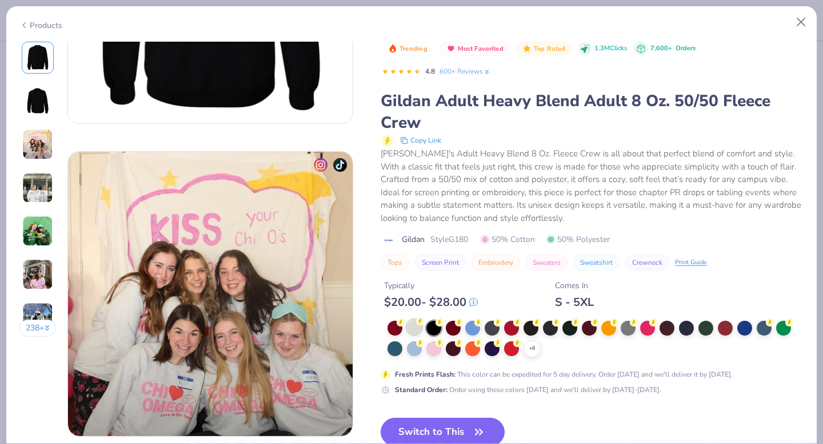
click at [415, 328] on div at bounding box center [414, 327] width 15 height 15
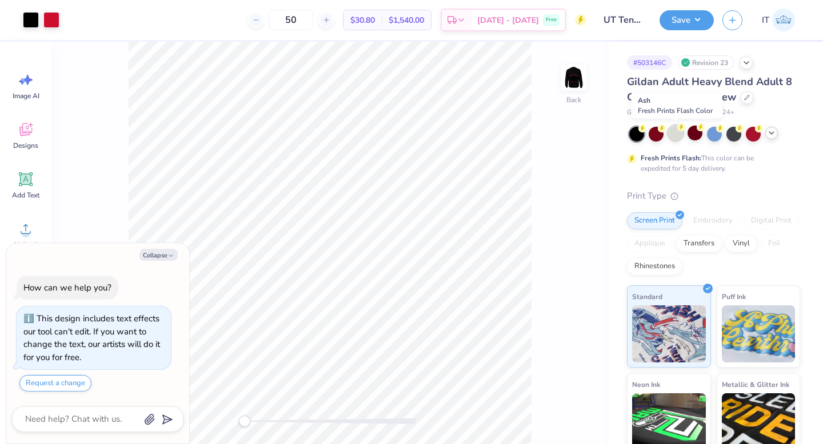
click at [672, 138] on div at bounding box center [675, 133] width 15 height 15
click at [613, 68] on div "# 503146C Revision 23 Gildan Adult Heavy Blend Adult 8 Oz. 50/50 Fleece Crew Gi…" at bounding box center [715, 293] width 214 height 502
click at [582, 69] on img at bounding box center [574, 78] width 46 height 46
click at [546, 85] on div "Front" at bounding box center [329, 243] width 557 height 403
click at [589, 69] on div "Front" at bounding box center [329, 243] width 557 height 403
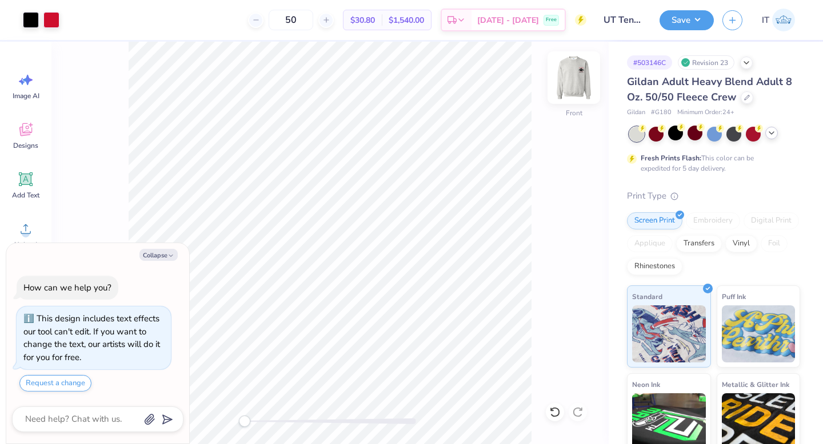
click at [579, 81] on img at bounding box center [574, 78] width 46 height 46
click at [670, 20] on button "Save" at bounding box center [686, 19] width 54 height 20
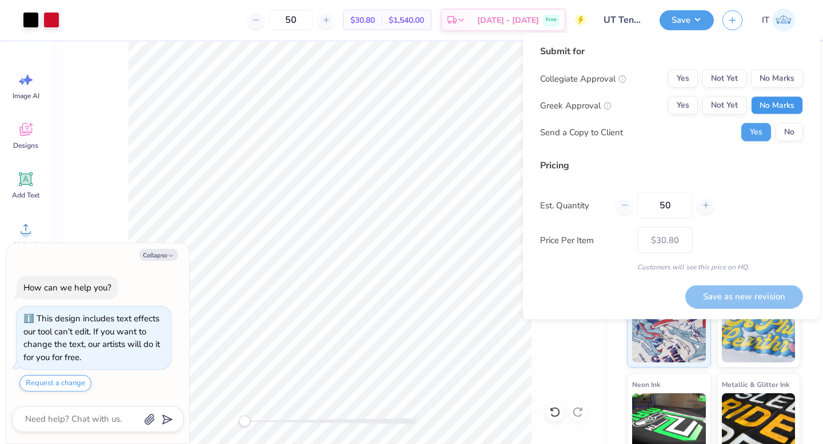
click at [784, 108] on button "No Marks" at bounding box center [777, 106] width 52 height 18
click at [679, 70] on button "Yes" at bounding box center [683, 79] width 30 height 18
click at [739, 293] on button "Save as new revision" at bounding box center [744, 296] width 118 height 23
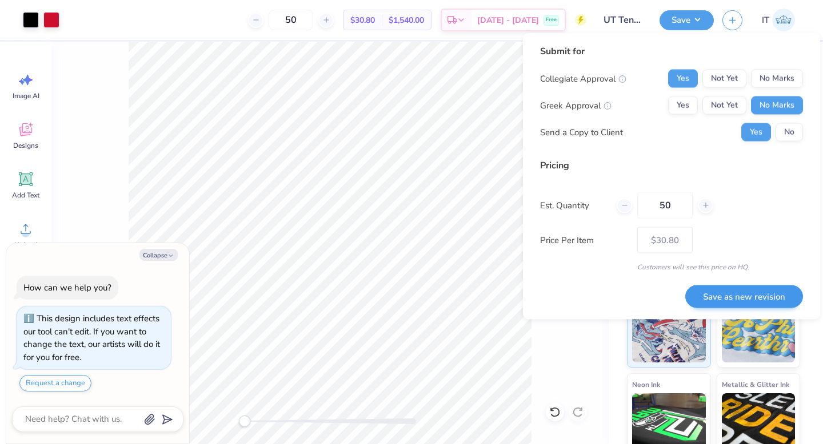
type textarea "x"
type input "– –"
type textarea "x"
type input "$30.80"
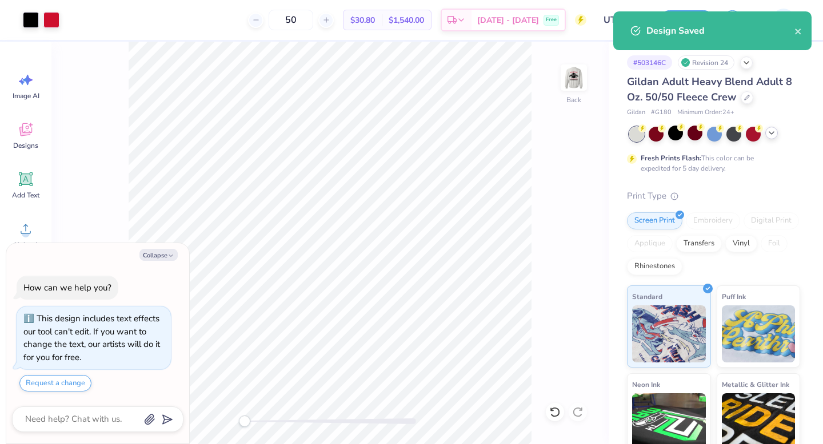
click at [769, 132] on polyline at bounding box center [771, 133] width 5 height 2
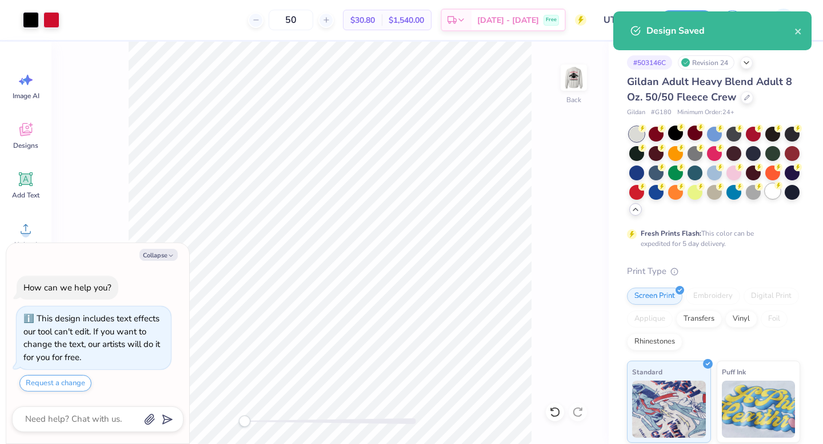
click at [772, 190] on div at bounding box center [772, 191] width 15 height 15
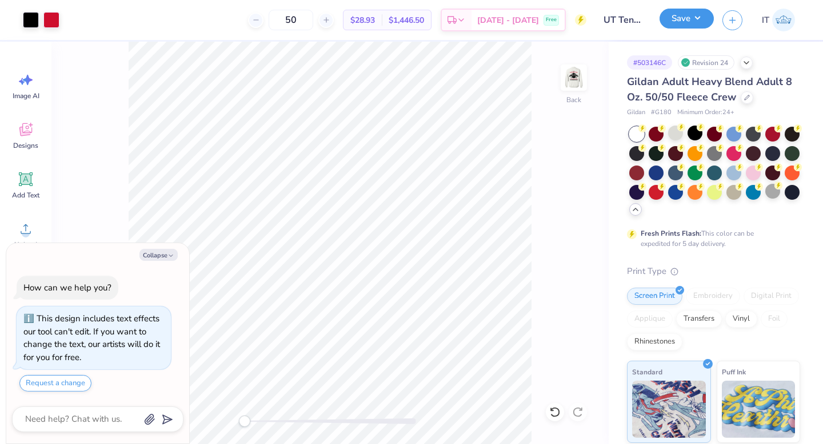
click at [683, 19] on button "Save" at bounding box center [686, 19] width 54 height 20
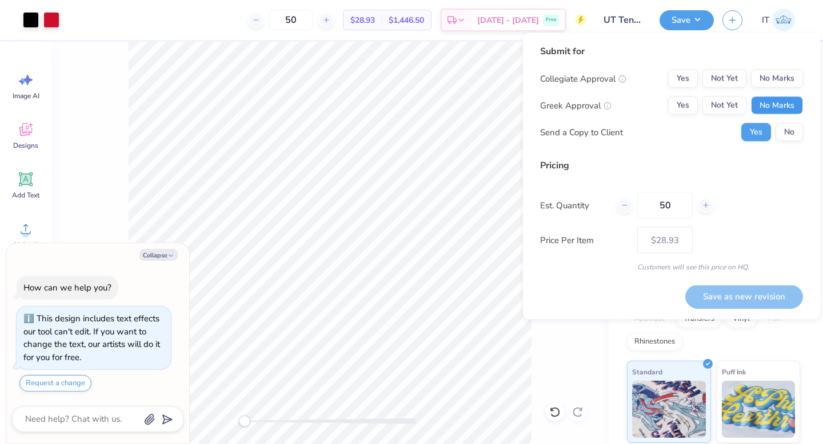
click at [777, 107] on button "No Marks" at bounding box center [777, 106] width 52 height 18
click at [685, 76] on button "Yes" at bounding box center [683, 79] width 30 height 18
click at [708, 297] on button "Save as new revision" at bounding box center [744, 296] width 118 height 23
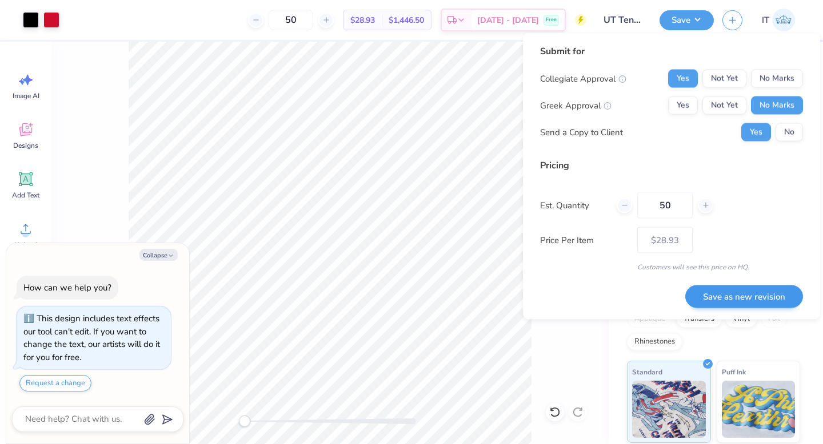
type textarea "x"
type input "– –"
type textarea "x"
type input "$28.93"
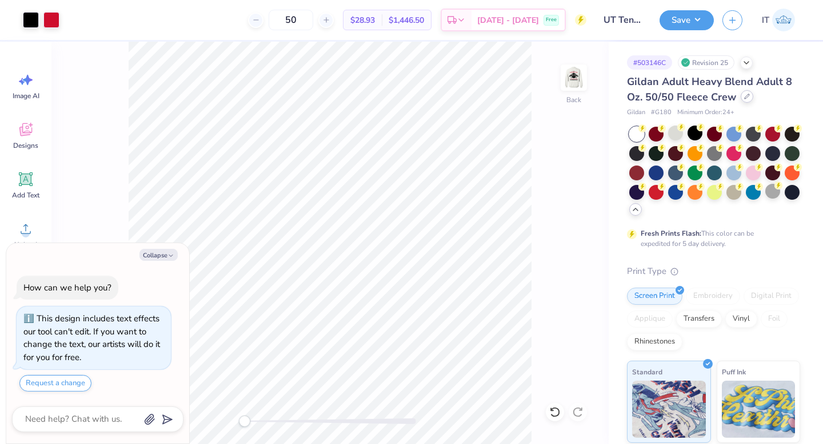
click at [745, 98] on icon at bounding box center [747, 97] width 6 height 6
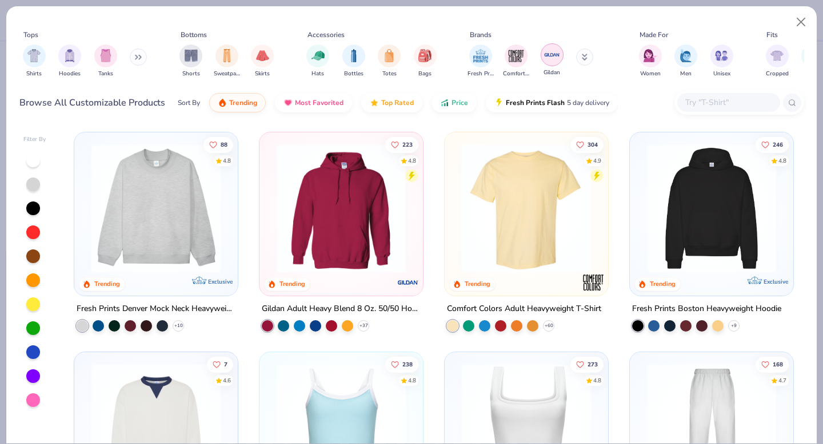
click at [552, 53] on img "filter for Gildan" at bounding box center [551, 54] width 17 height 17
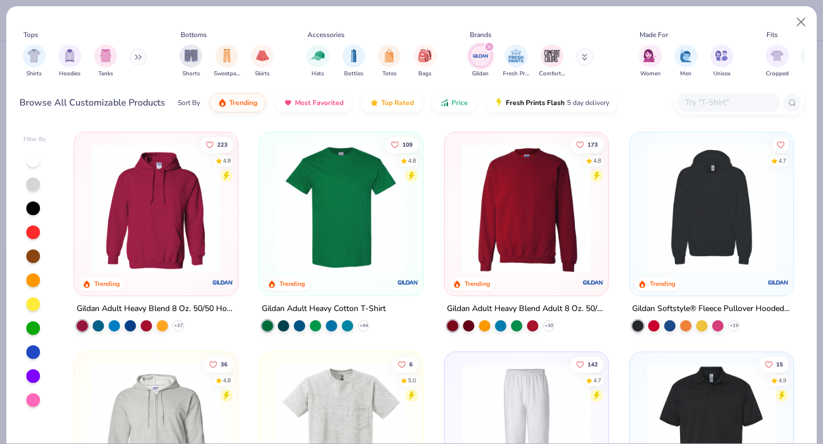
click at [361, 215] on img at bounding box center [341, 208] width 141 height 129
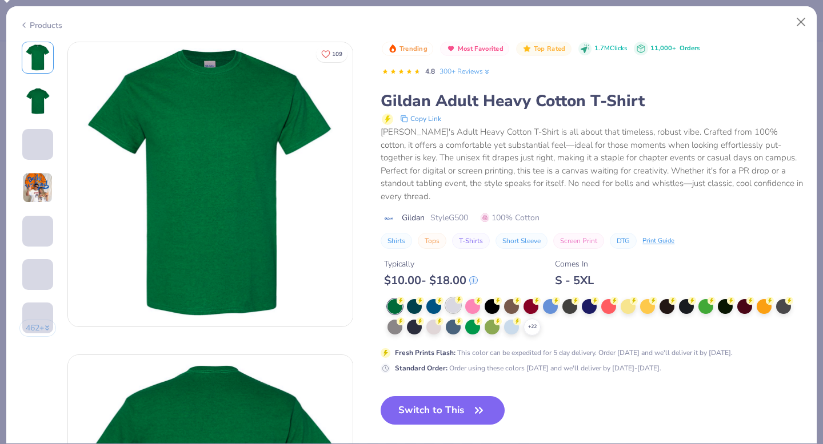
click at [450, 298] on div at bounding box center [453, 305] width 15 height 15
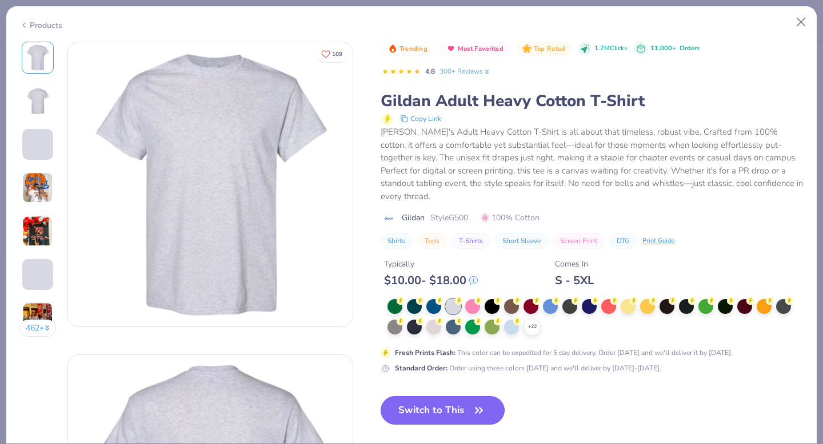
click at [448, 397] on button "Switch to This" at bounding box center [442, 410] width 124 height 29
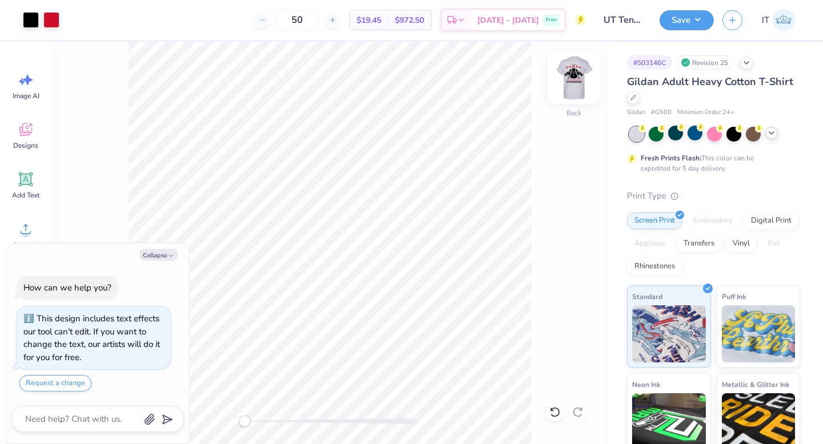
click at [570, 77] on img at bounding box center [574, 78] width 46 height 46
click at [577, 260] on icon at bounding box center [579, 263] width 16 height 14
click at [579, 76] on img at bounding box center [574, 78] width 46 height 46
click at [676, 23] on button "Save" at bounding box center [686, 19] width 54 height 20
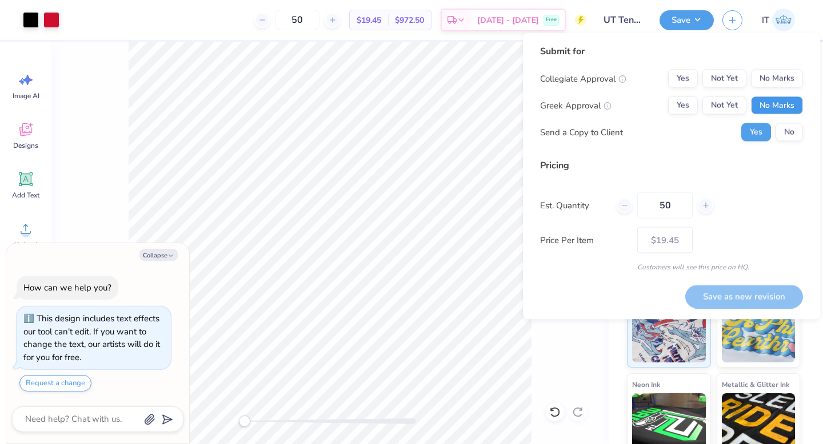
click at [771, 102] on button "No Marks" at bounding box center [777, 106] width 52 height 18
click at [672, 77] on button "Yes" at bounding box center [683, 79] width 30 height 18
click at [742, 295] on button "Save as new revision" at bounding box center [744, 296] width 118 height 23
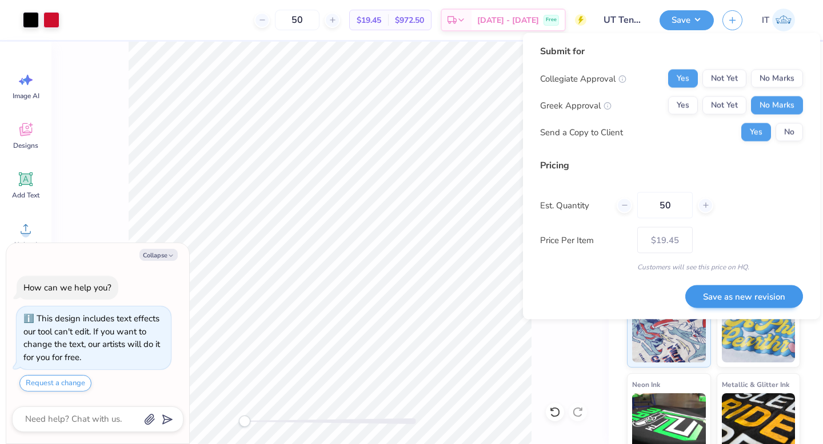
type textarea "x"
type input "– –"
type textarea "x"
type input "$19.45"
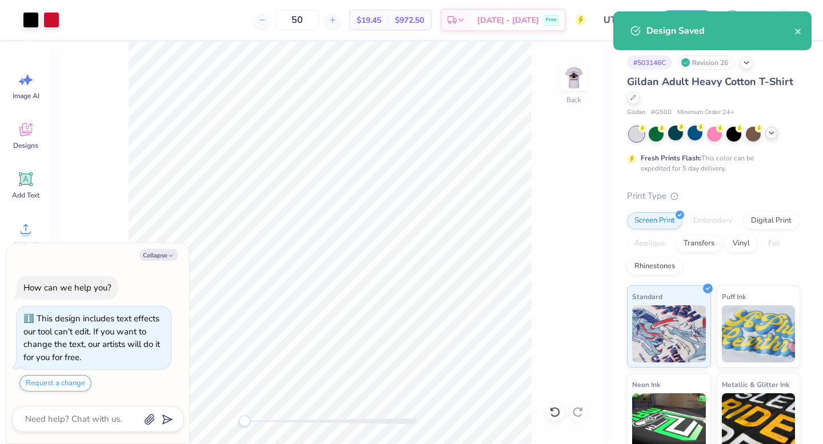
click at [772, 132] on icon at bounding box center [771, 133] width 9 height 9
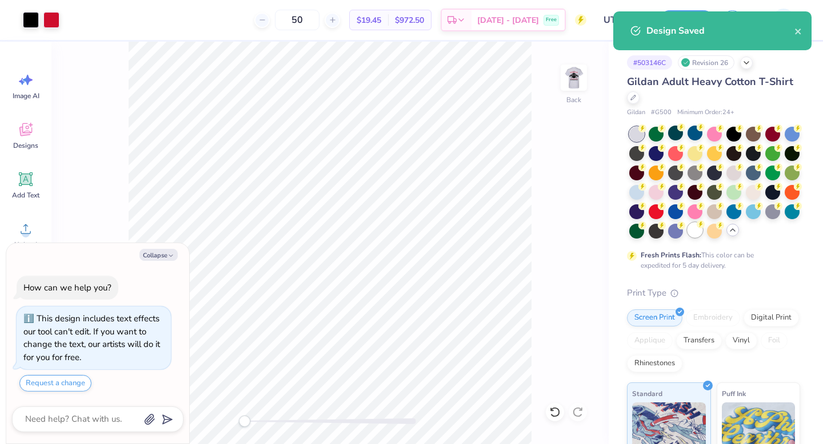
click at [693, 234] on div at bounding box center [694, 230] width 15 height 15
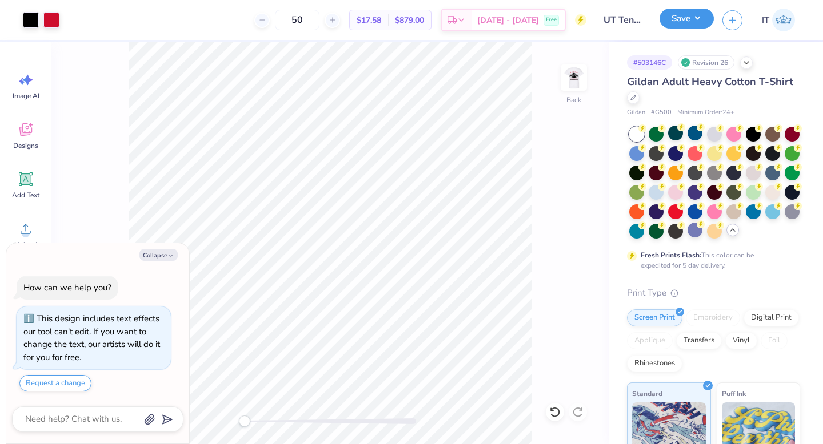
click at [673, 16] on button "Save" at bounding box center [686, 19] width 54 height 20
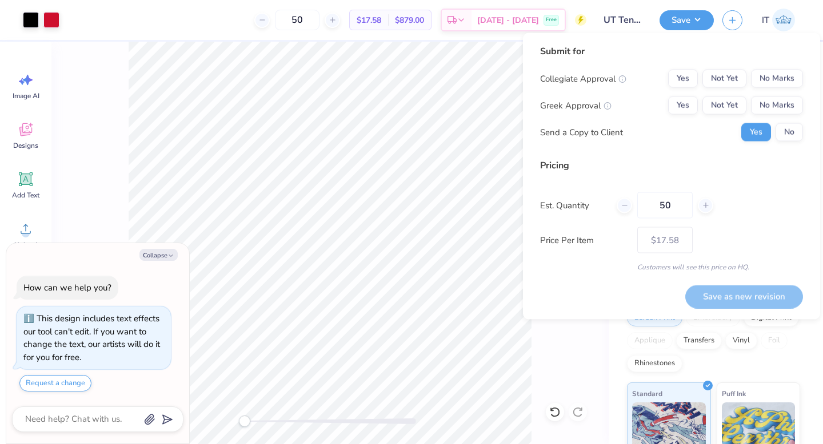
click at [770, 117] on div "Collegiate Approval Yes Not Yet No Marks Greek Approval Yes Not Yet No Marks Se…" at bounding box center [671, 106] width 263 height 72
click at [765, 105] on button "No Marks" at bounding box center [777, 106] width 52 height 18
click at [676, 77] on button "Yes" at bounding box center [683, 79] width 30 height 18
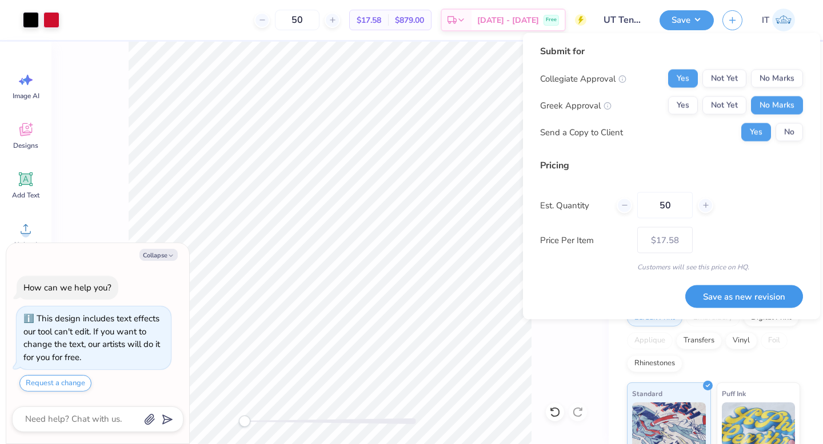
click at [716, 287] on button "Save as new revision" at bounding box center [744, 296] width 118 height 23
type textarea "x"
type input "– –"
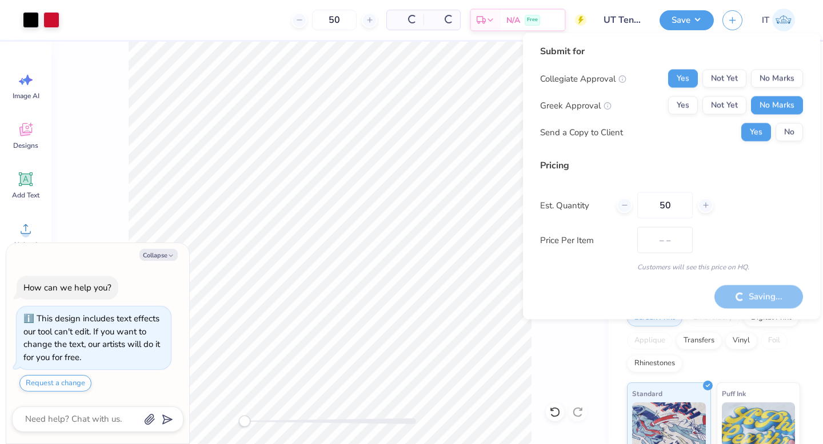
type textarea "x"
type input "$17.58"
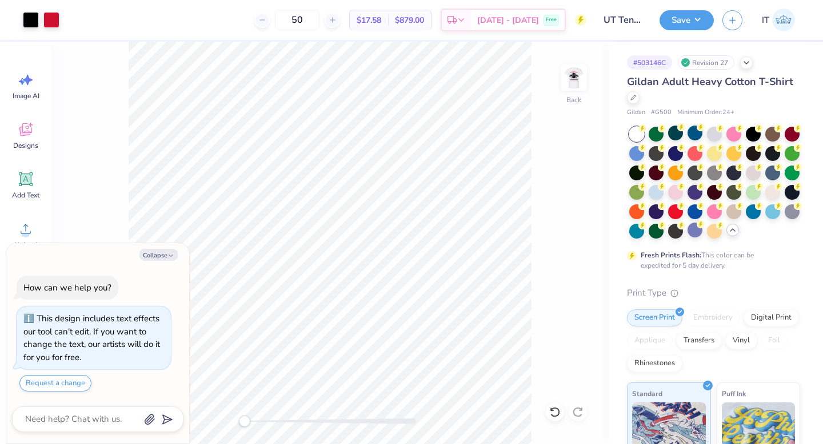
type textarea "x"
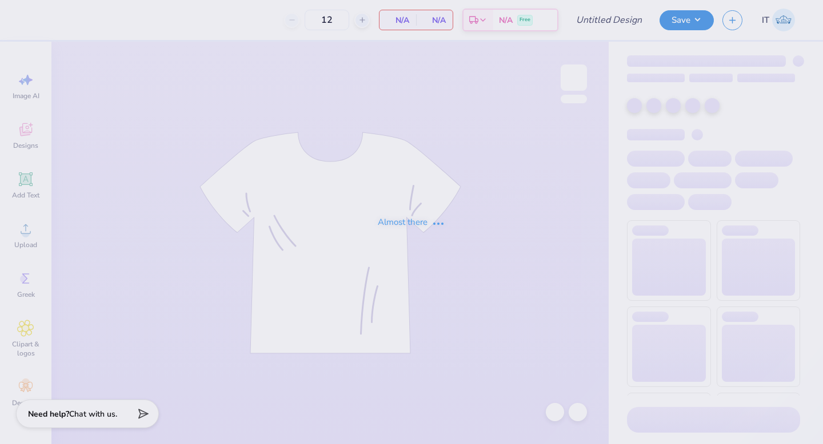
type input "EPC tote"
type input "32"
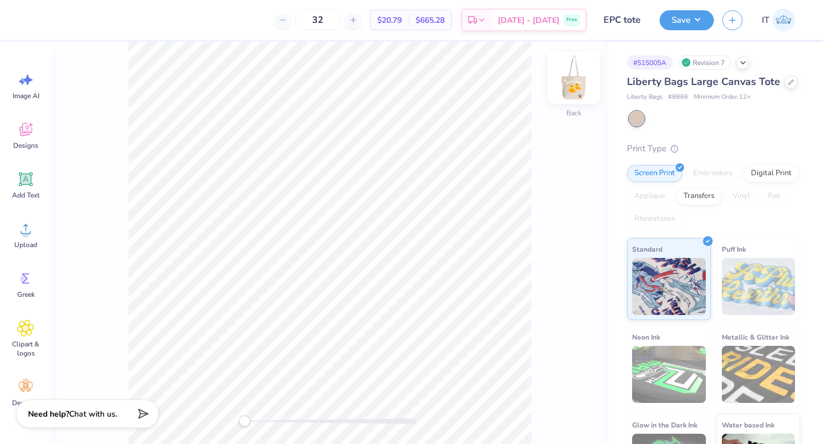
click at [580, 77] on img at bounding box center [574, 78] width 46 height 46
click at [669, 26] on button "Save" at bounding box center [686, 19] width 54 height 20
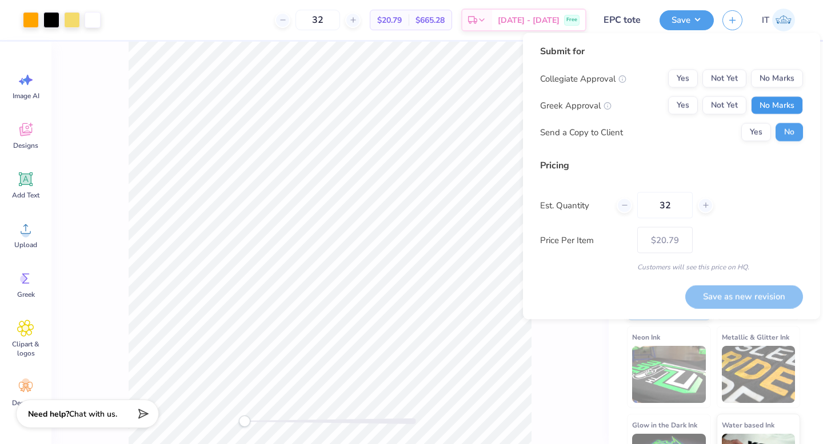
click at [769, 98] on button "No Marks" at bounding box center [777, 106] width 52 height 18
click at [681, 76] on button "Yes" at bounding box center [683, 79] width 30 height 18
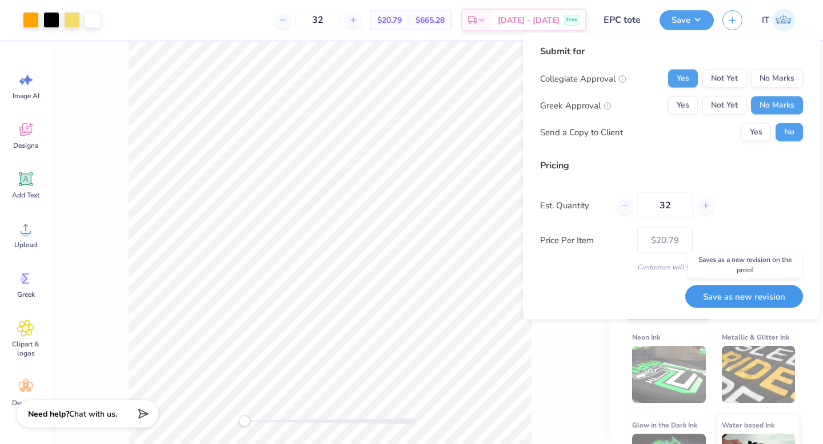
click at [725, 302] on button "Save as new revision" at bounding box center [744, 296] width 118 height 23
type input "– –"
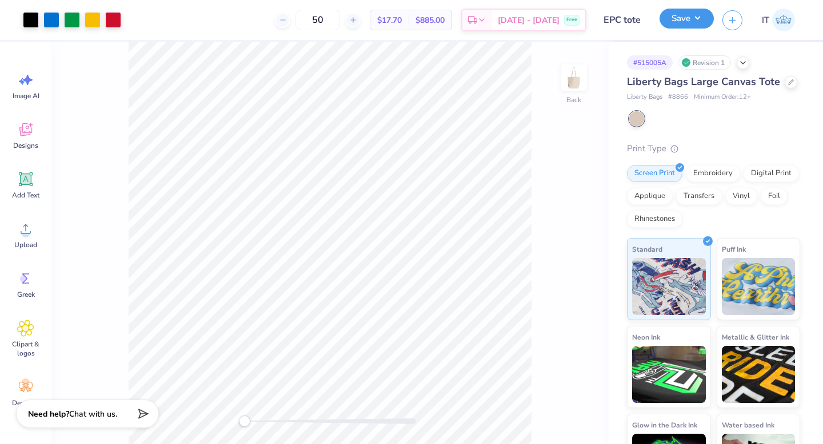
click at [676, 26] on button "Save" at bounding box center [686, 19] width 54 height 20
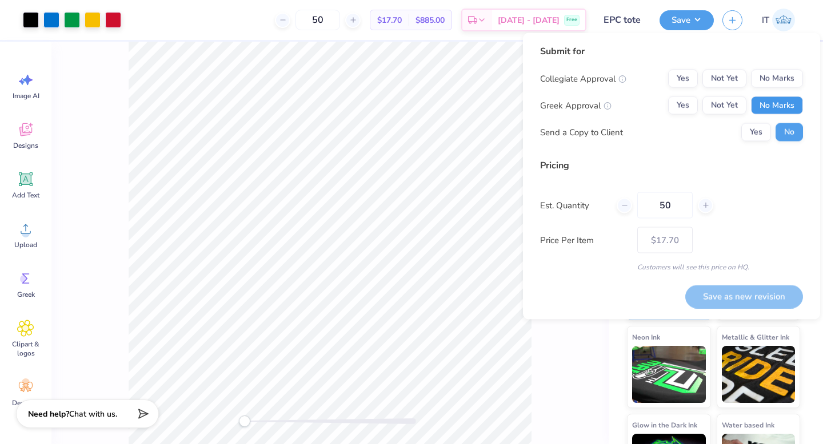
click at [773, 99] on button "No Marks" at bounding box center [777, 106] width 52 height 18
click at [676, 77] on button "Yes" at bounding box center [683, 79] width 30 height 18
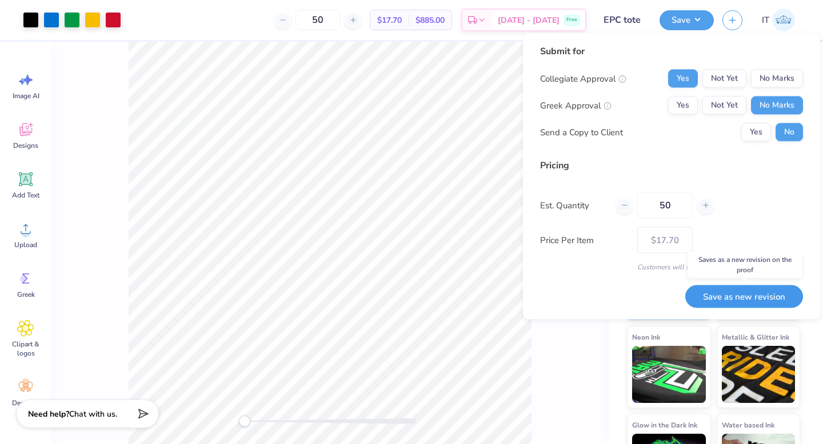
click at [724, 299] on button "Save as new revision" at bounding box center [744, 296] width 118 height 23
type input "– –"
